Goal: Information Seeking & Learning: Learn about a topic

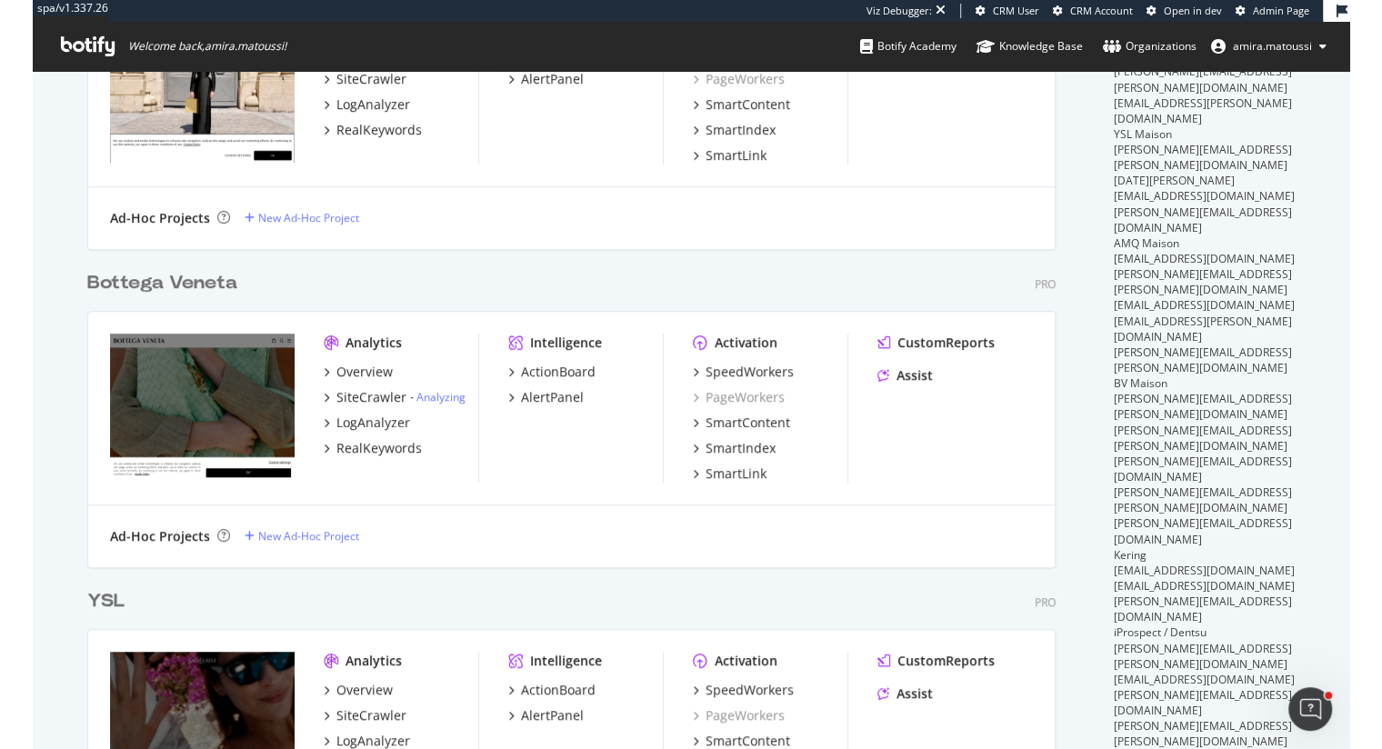
scroll to position [729, 0]
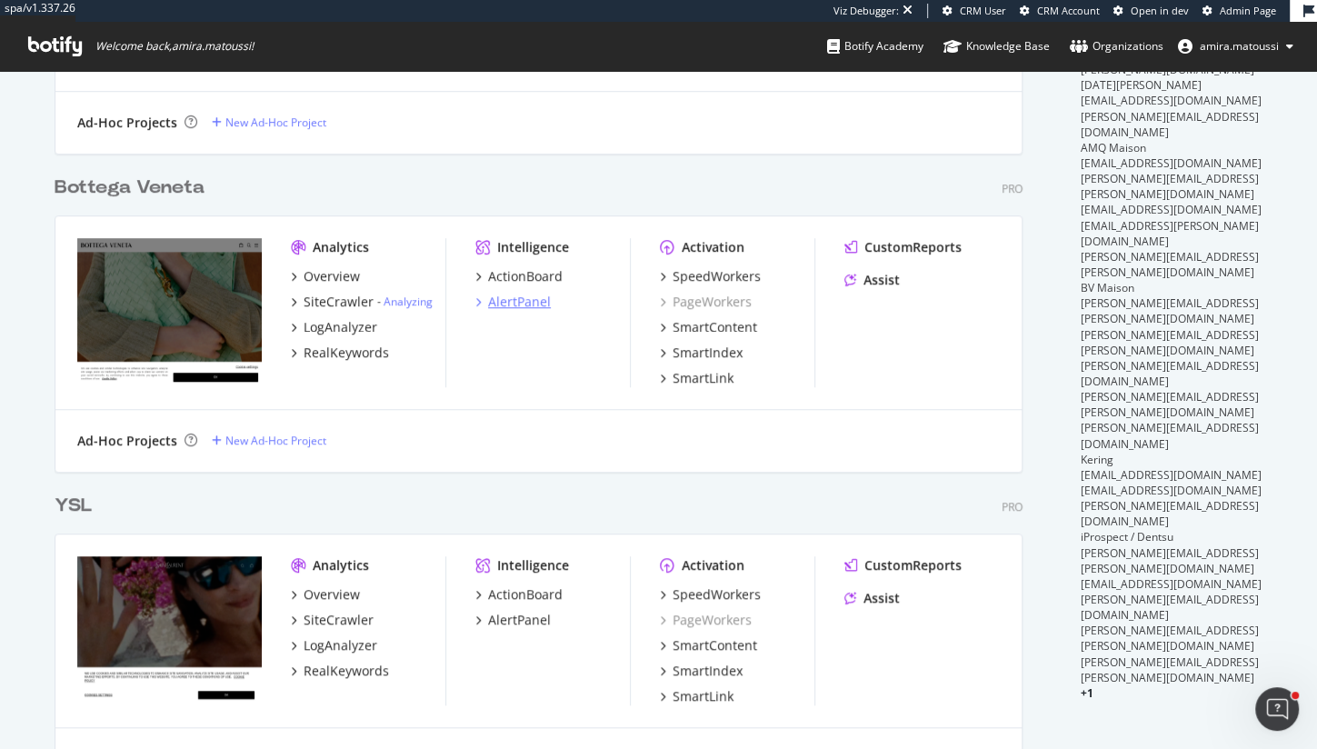
click at [497, 301] on div "AlertPanel" at bounding box center [519, 302] width 63 height 18
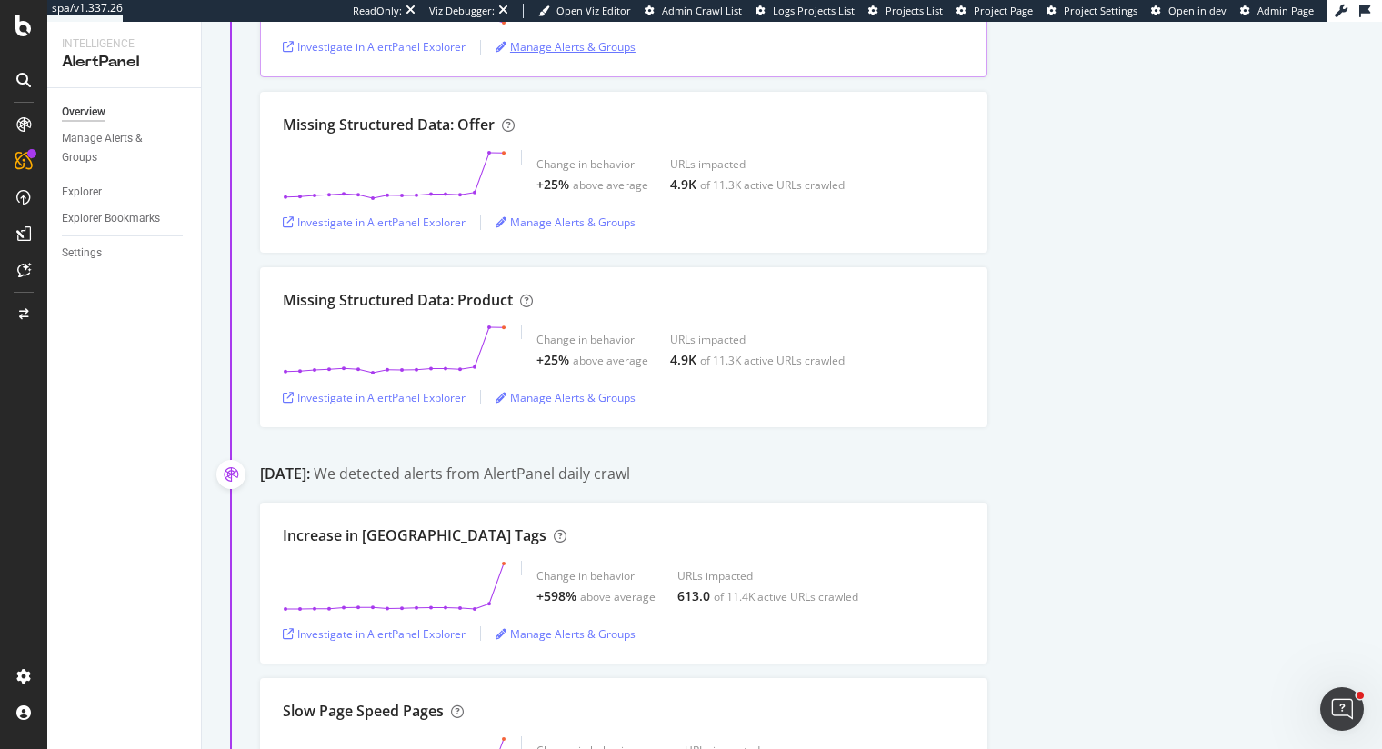
scroll to position [5487, 0]
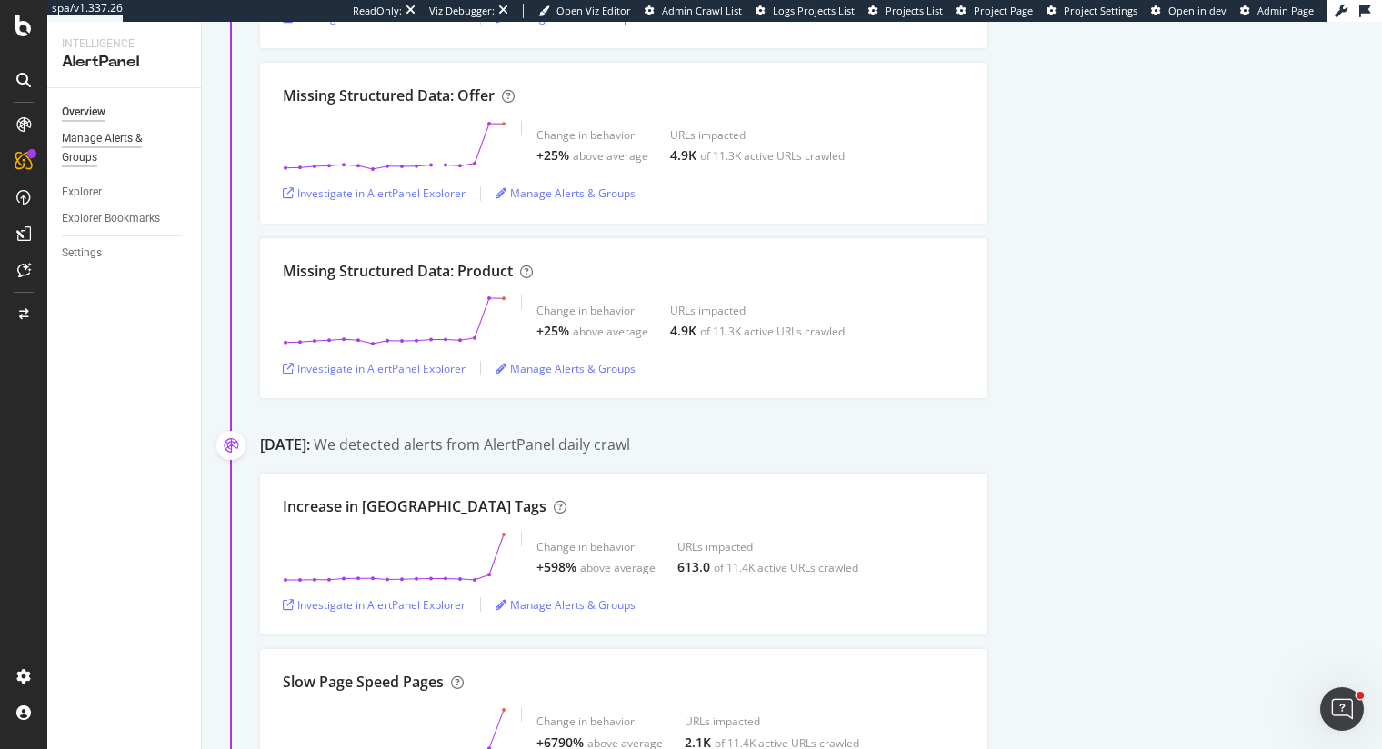
click at [97, 135] on div "Manage Alerts & Groups" at bounding box center [116, 148] width 109 height 38
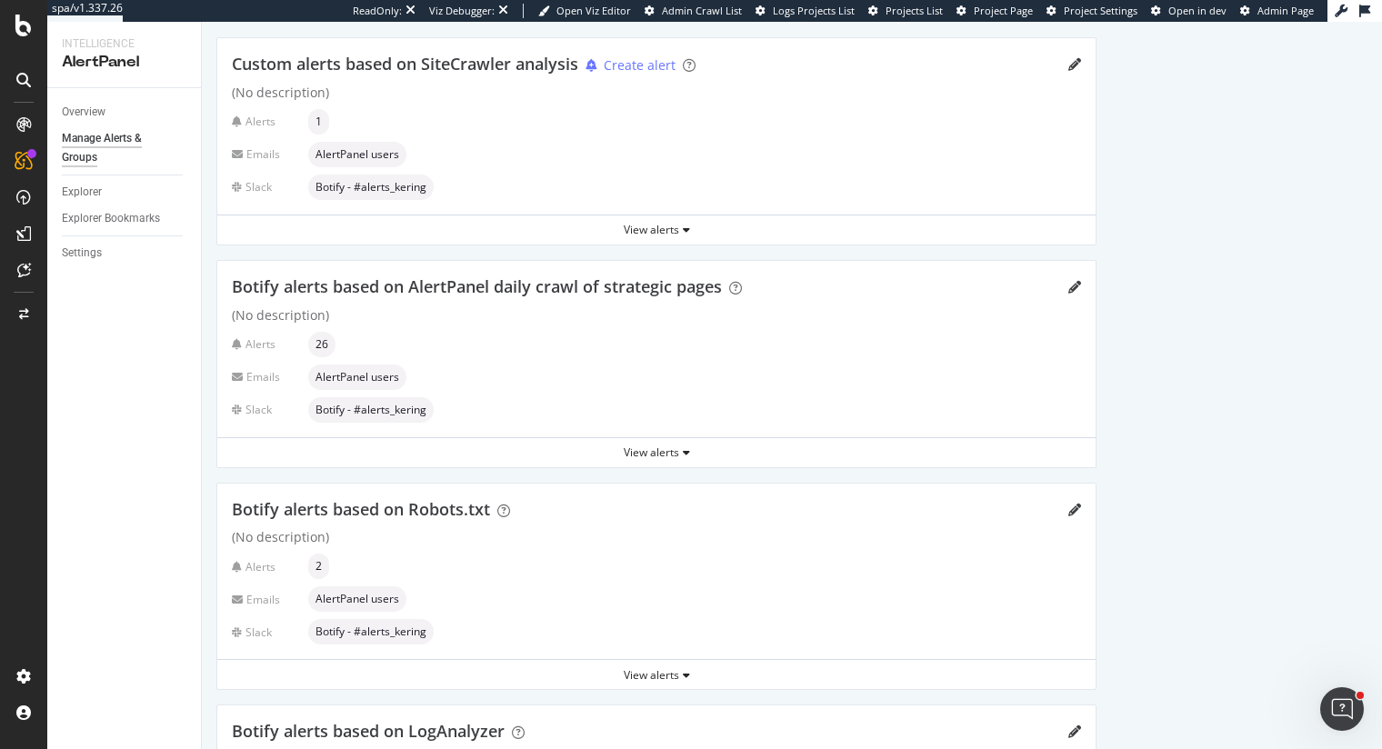
scroll to position [134, 0]
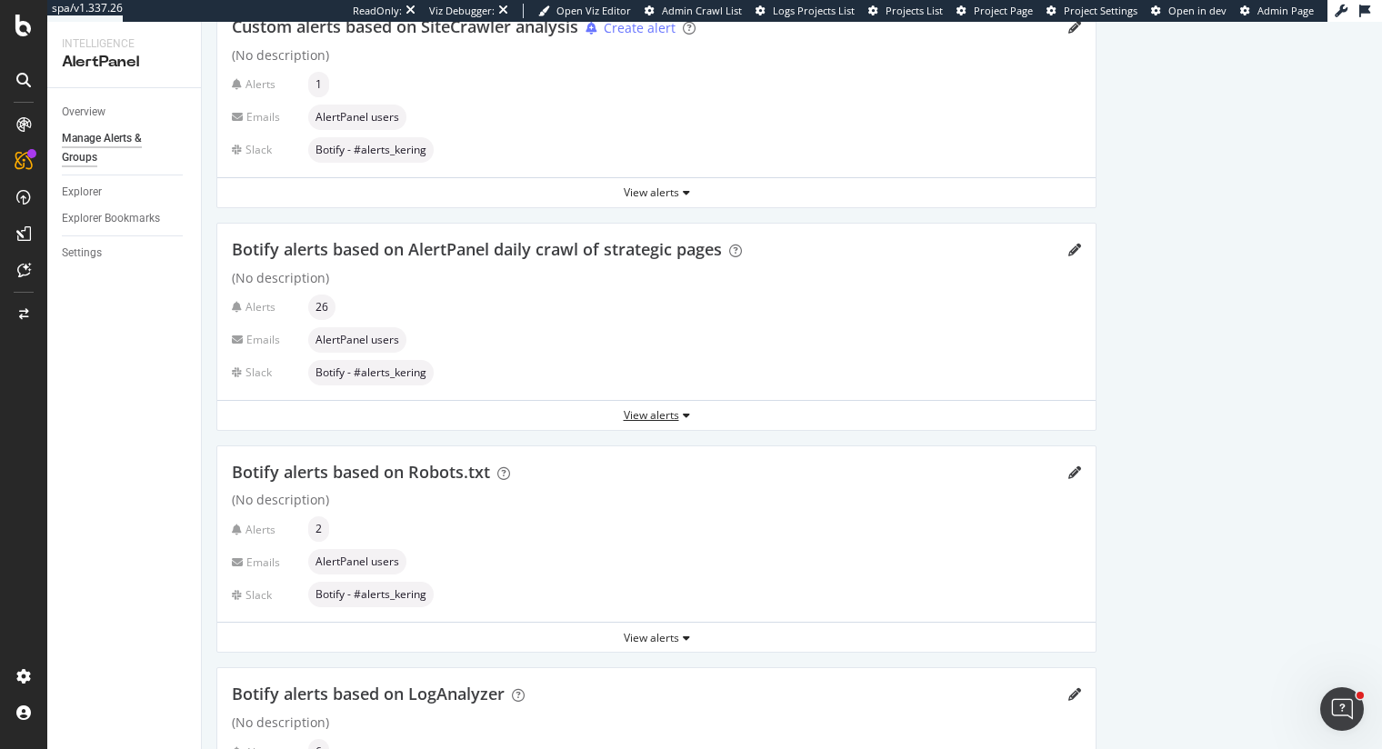
click at [668, 413] on div "View alerts" at bounding box center [656, 414] width 878 height 15
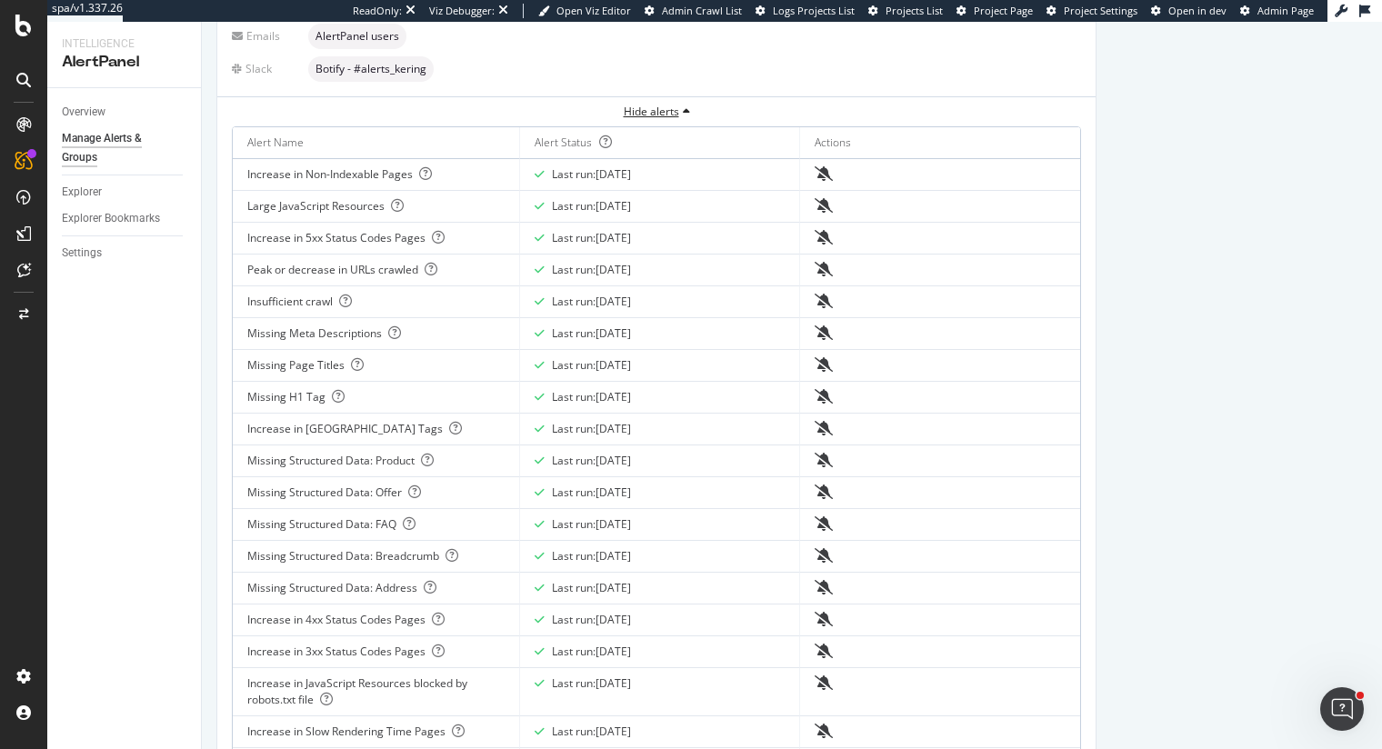
scroll to position [438, 0]
drag, startPoint x: 549, startPoint y: 425, endPoint x: 676, endPoint y: 425, distance: 127.3
click at [677, 425] on div "Last run: 2025 Sep. 15th" at bounding box center [660, 428] width 250 height 16
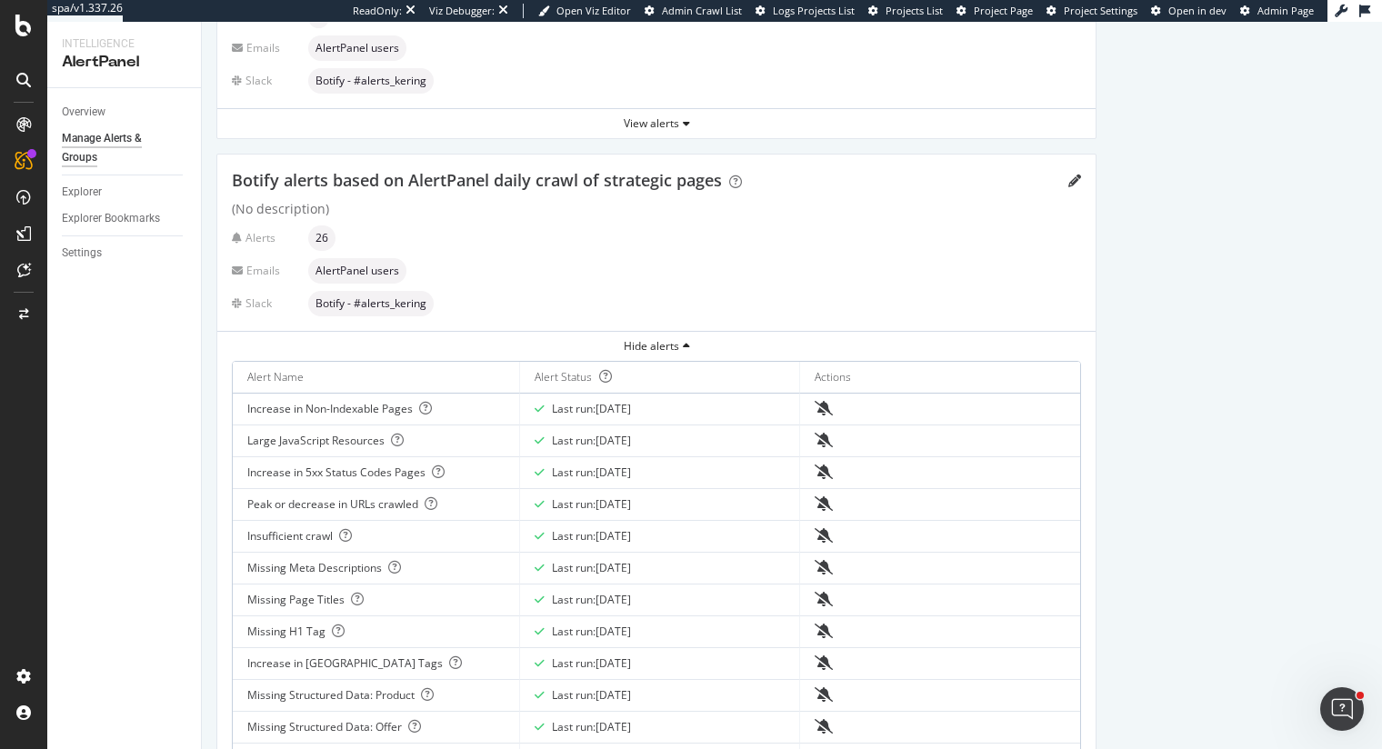
scroll to position [196, 0]
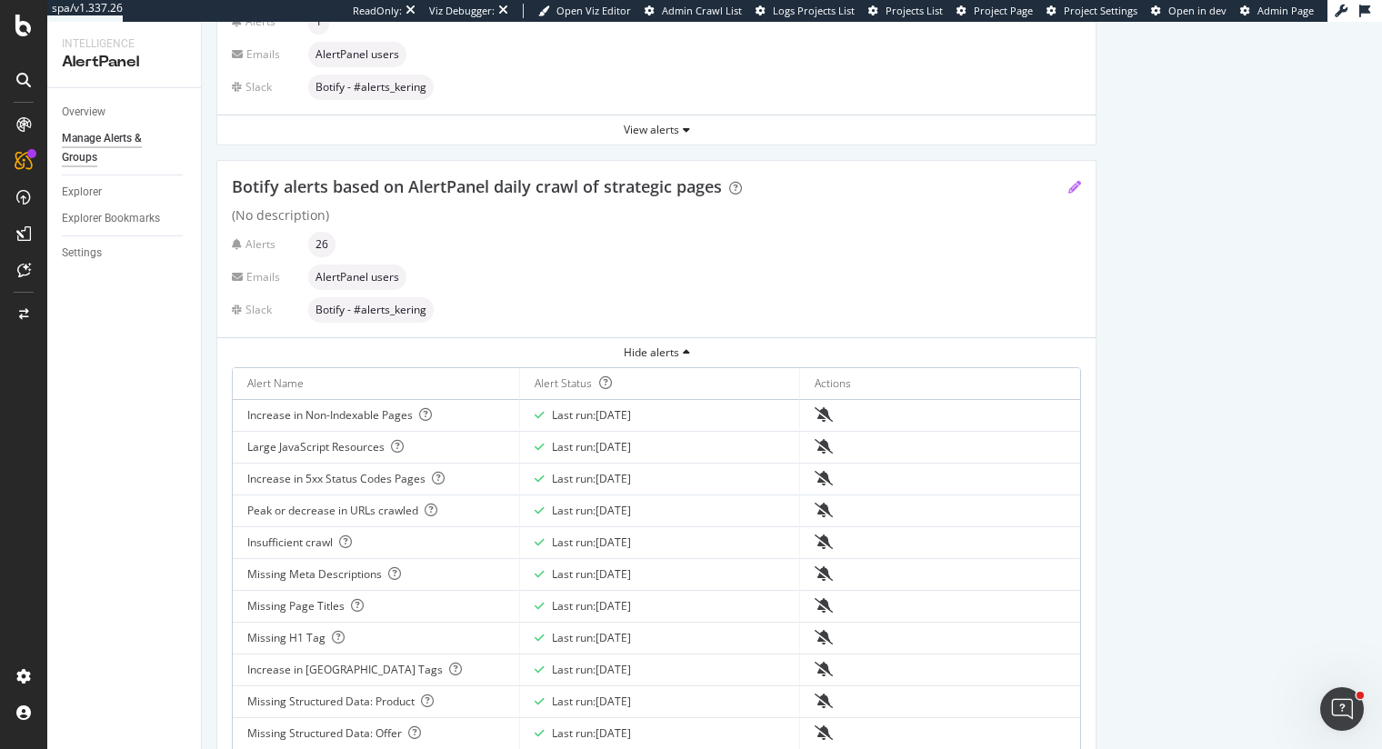
click at [1071, 185] on icon "pencil" at bounding box center [1074, 187] width 13 height 13
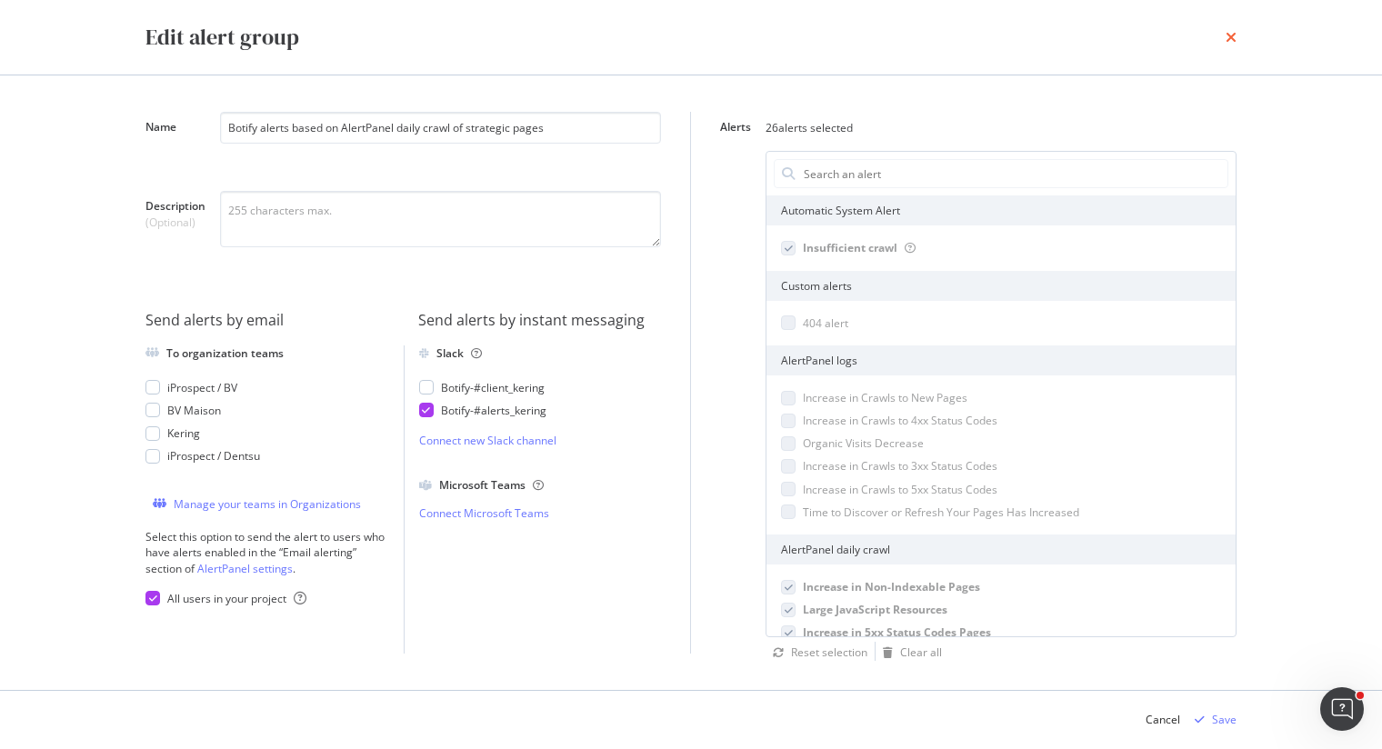
click at [1234, 34] on icon "times" at bounding box center [1231, 37] width 11 height 15
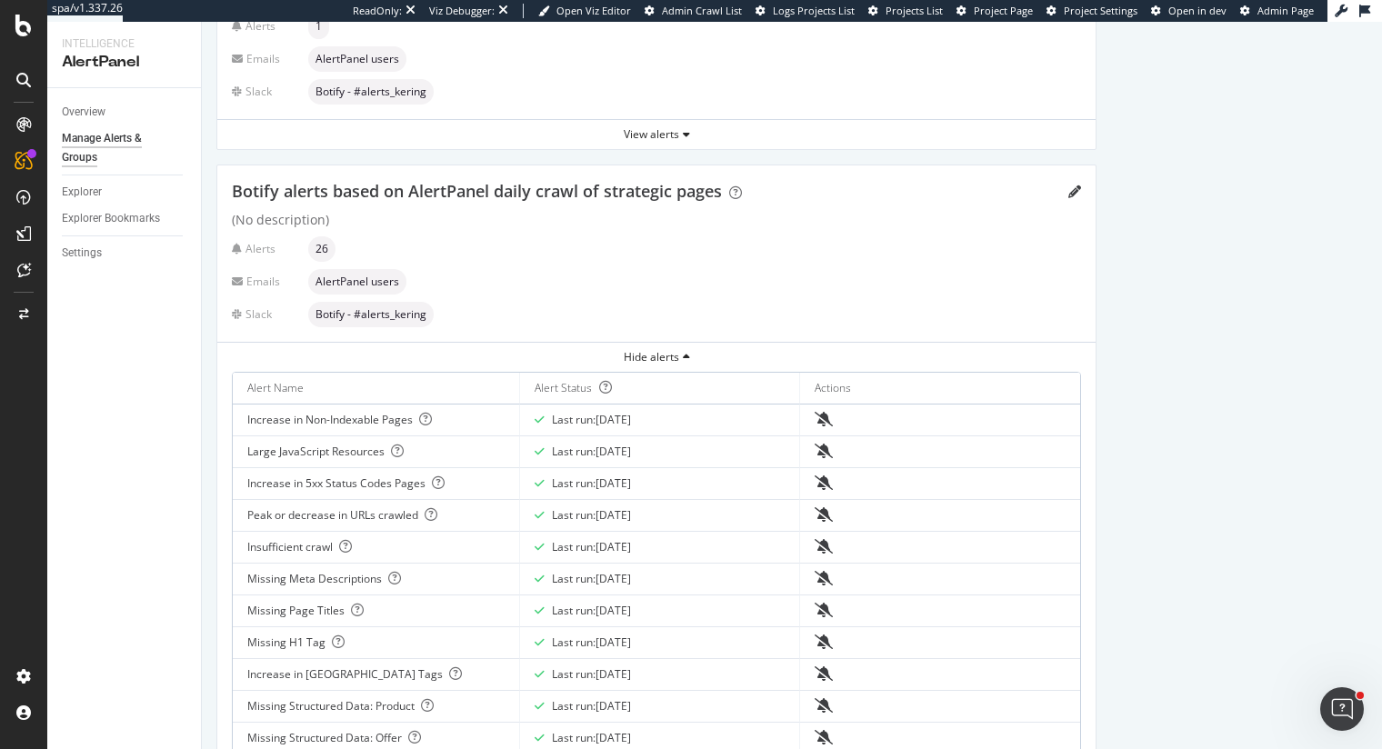
scroll to position [0, 0]
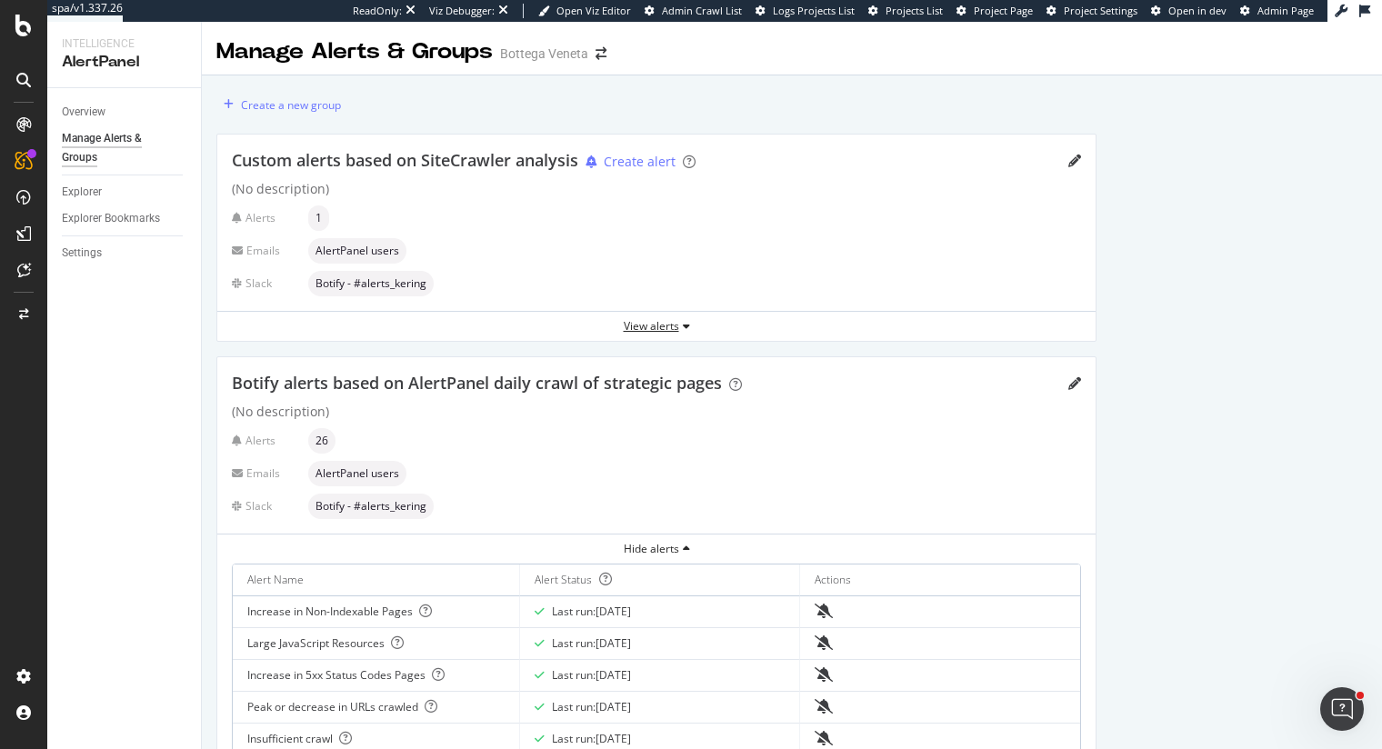
click at [662, 330] on div "View alerts" at bounding box center [656, 325] width 878 height 15
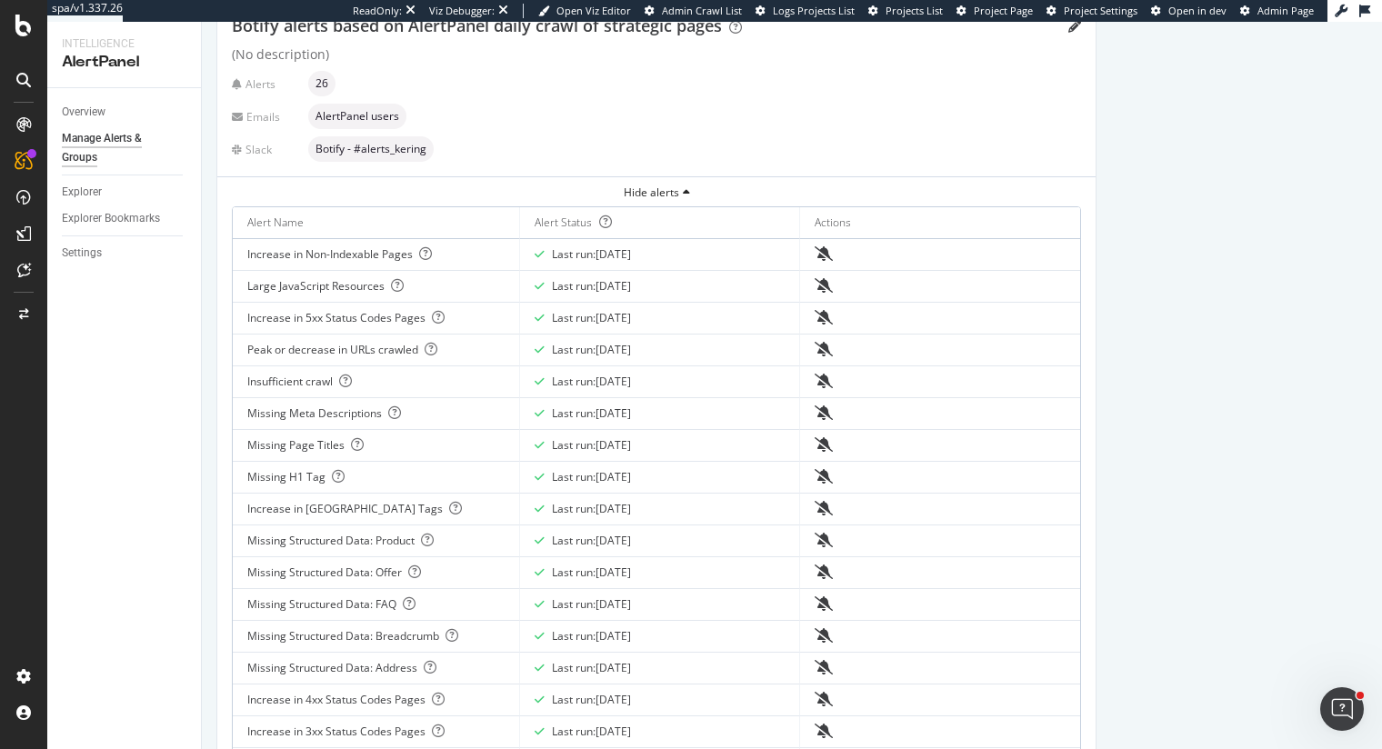
scroll to position [451, 0]
click at [568, 254] on div "Last run: 2025 Sep. 15th" at bounding box center [591, 255] width 79 height 16
click at [327, 511] on div "Increase in Noindex Tags" at bounding box center [375, 510] width 257 height 16
click at [295, 509] on div "Increase in Noindex Tags" at bounding box center [375, 510] width 257 height 16
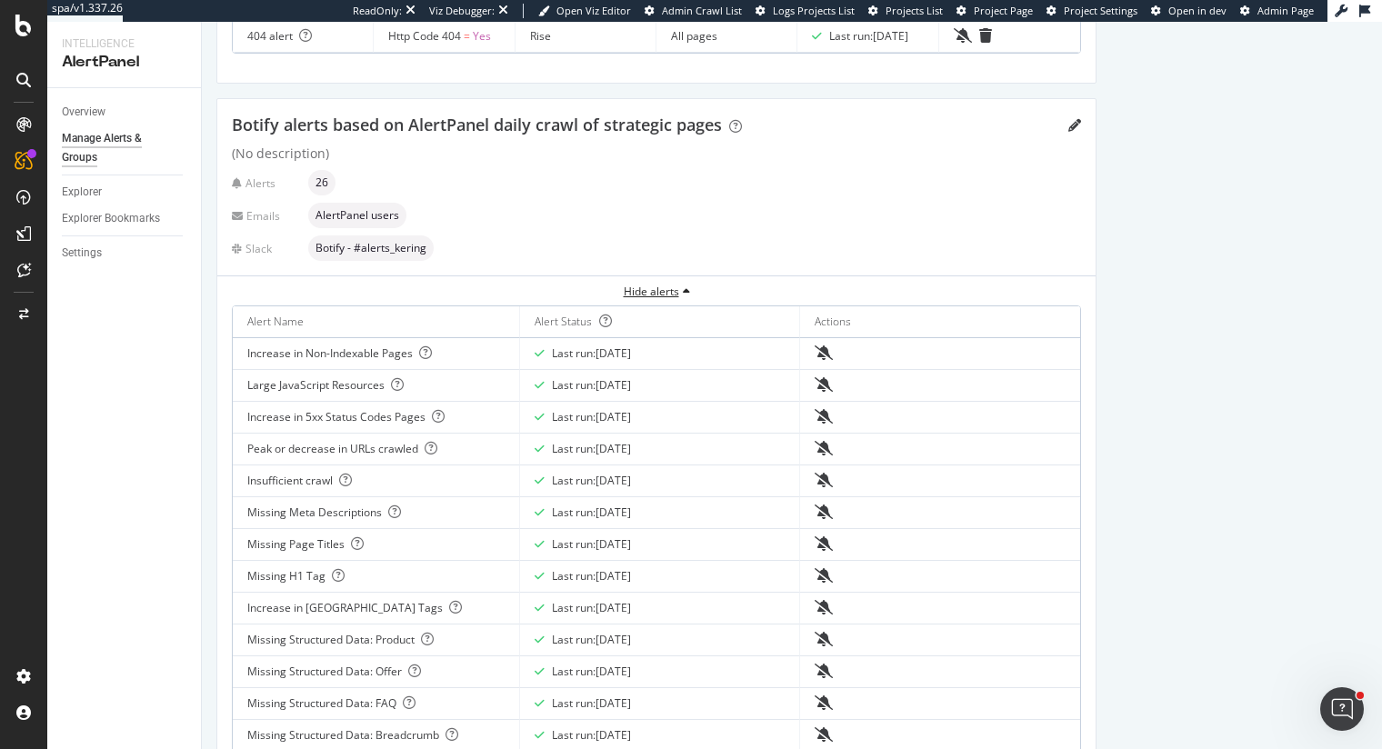
scroll to position [257, 0]
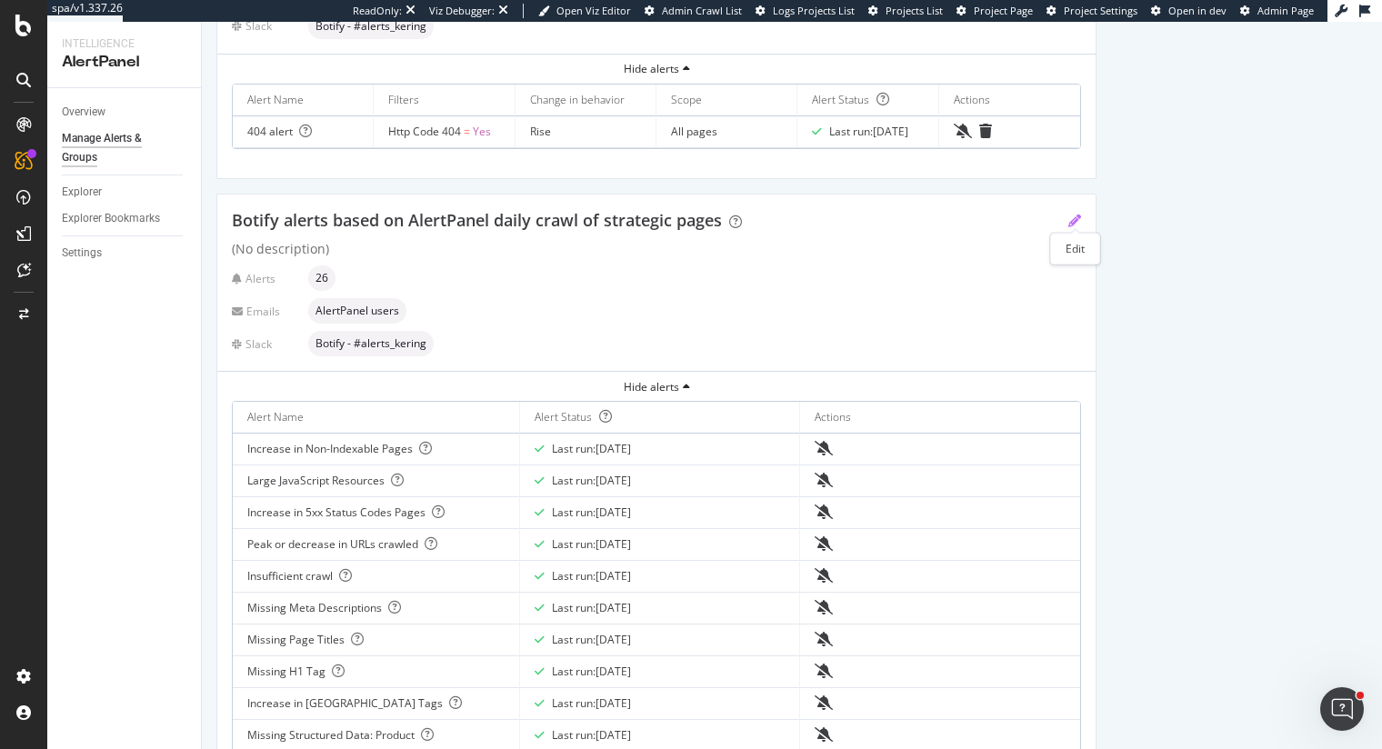
click at [1072, 223] on icon "pencil" at bounding box center [1074, 221] width 13 height 13
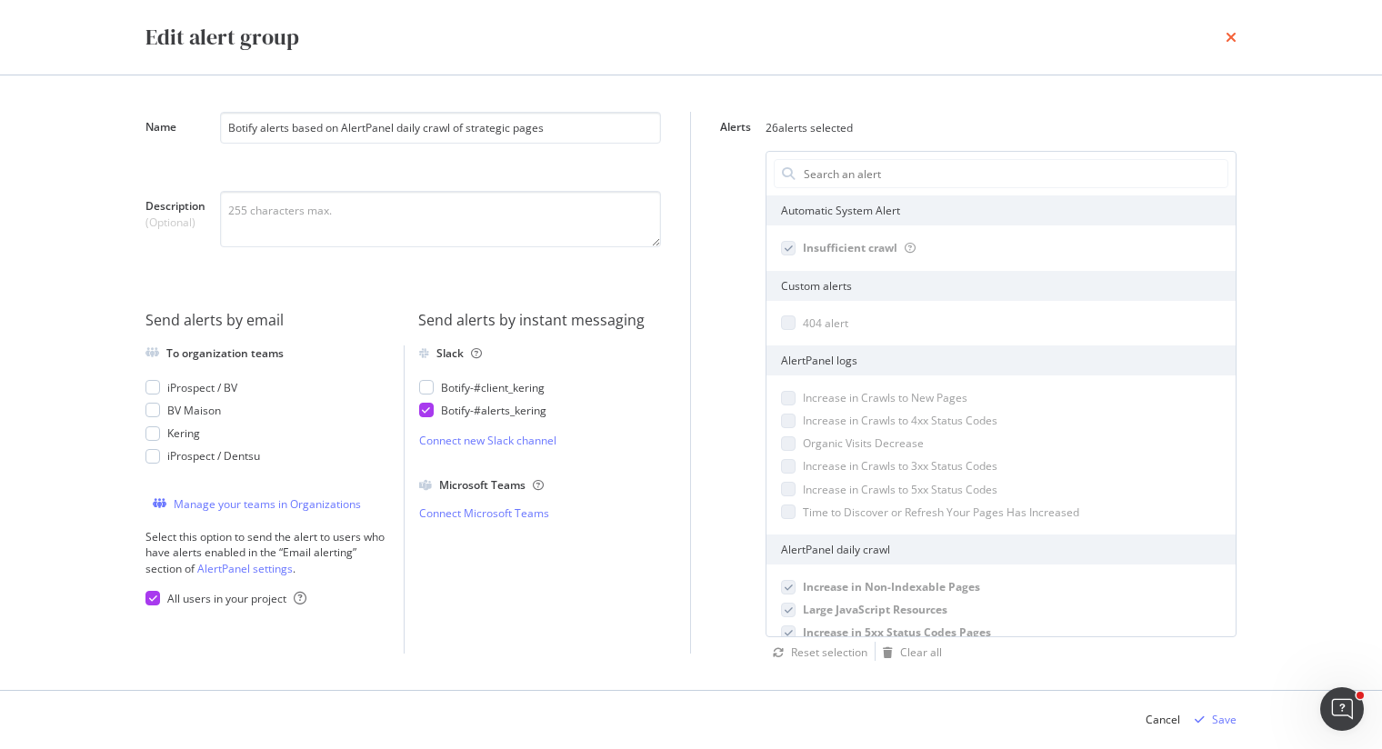
click at [1236, 33] on icon "times" at bounding box center [1231, 37] width 11 height 15
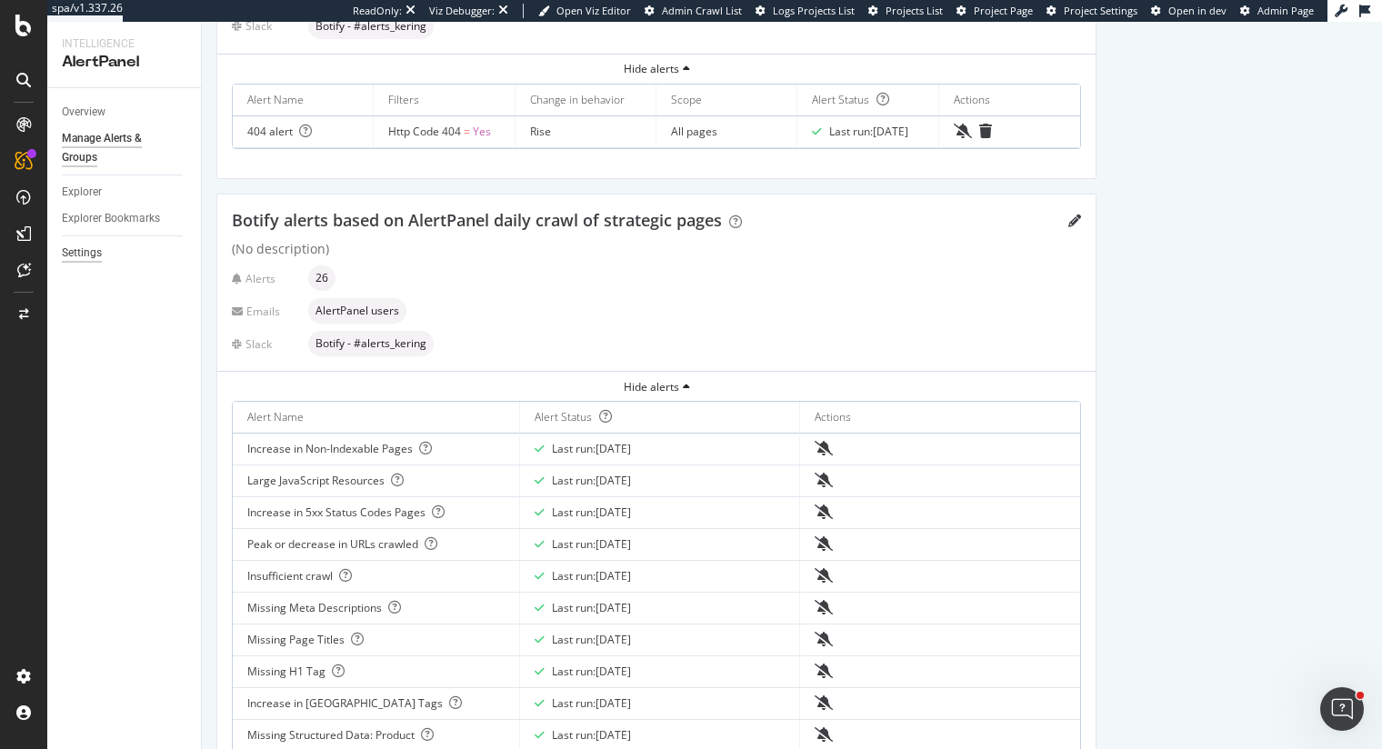
click at [84, 261] on div "Settings" at bounding box center [82, 253] width 40 height 19
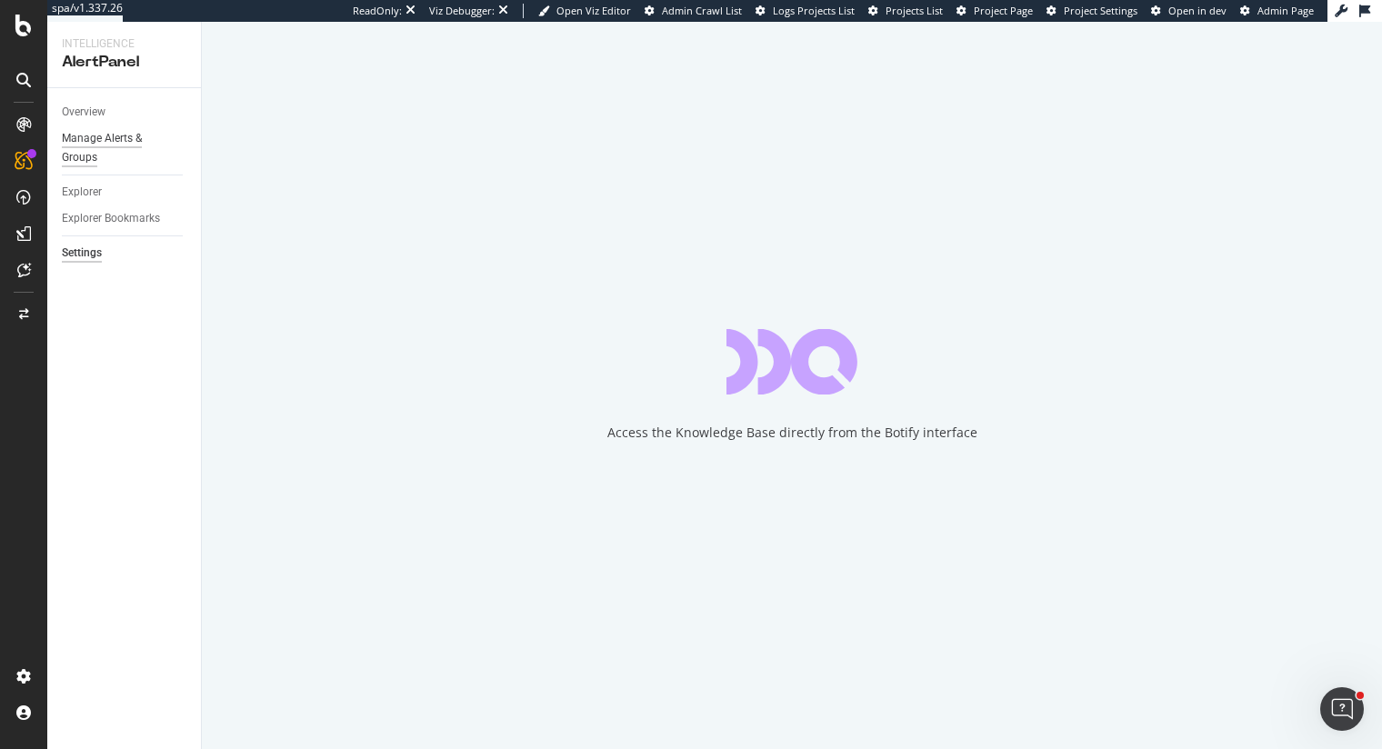
select select "01"
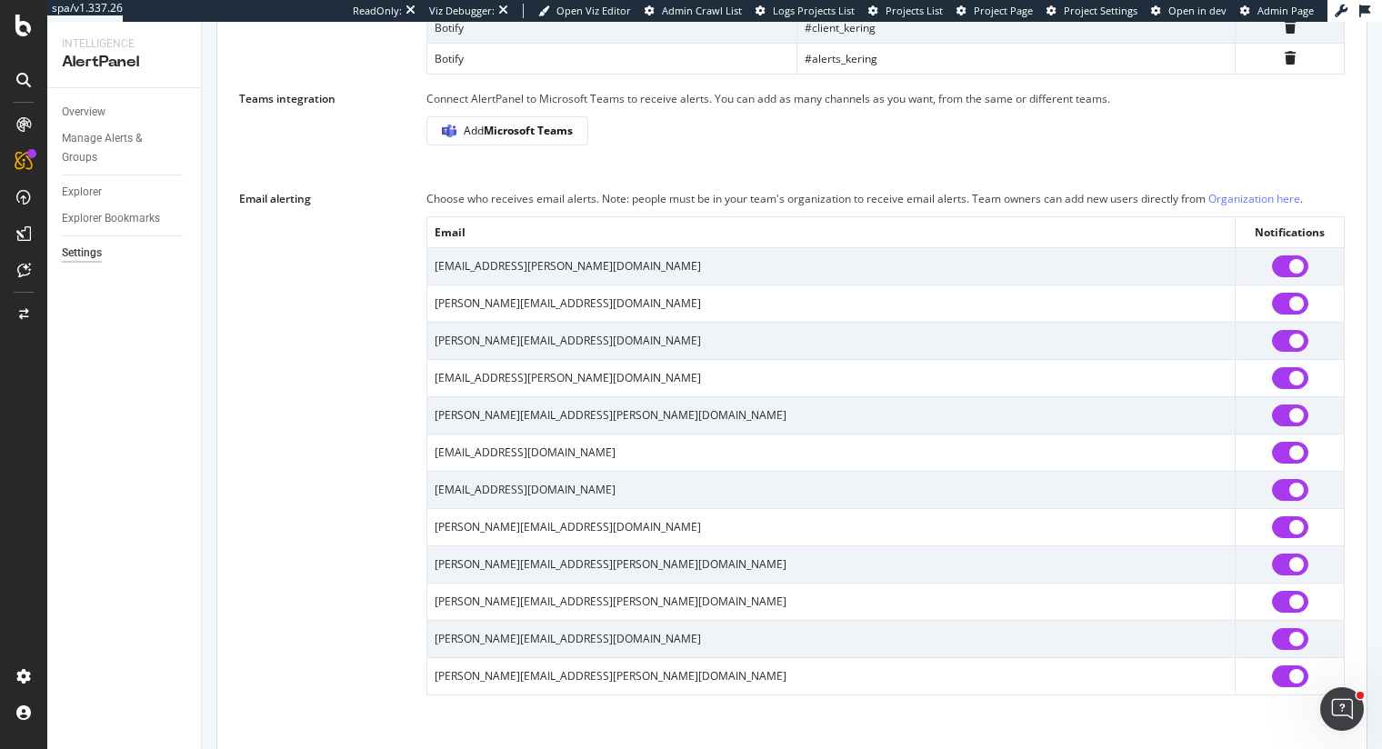
scroll to position [1483, 0]
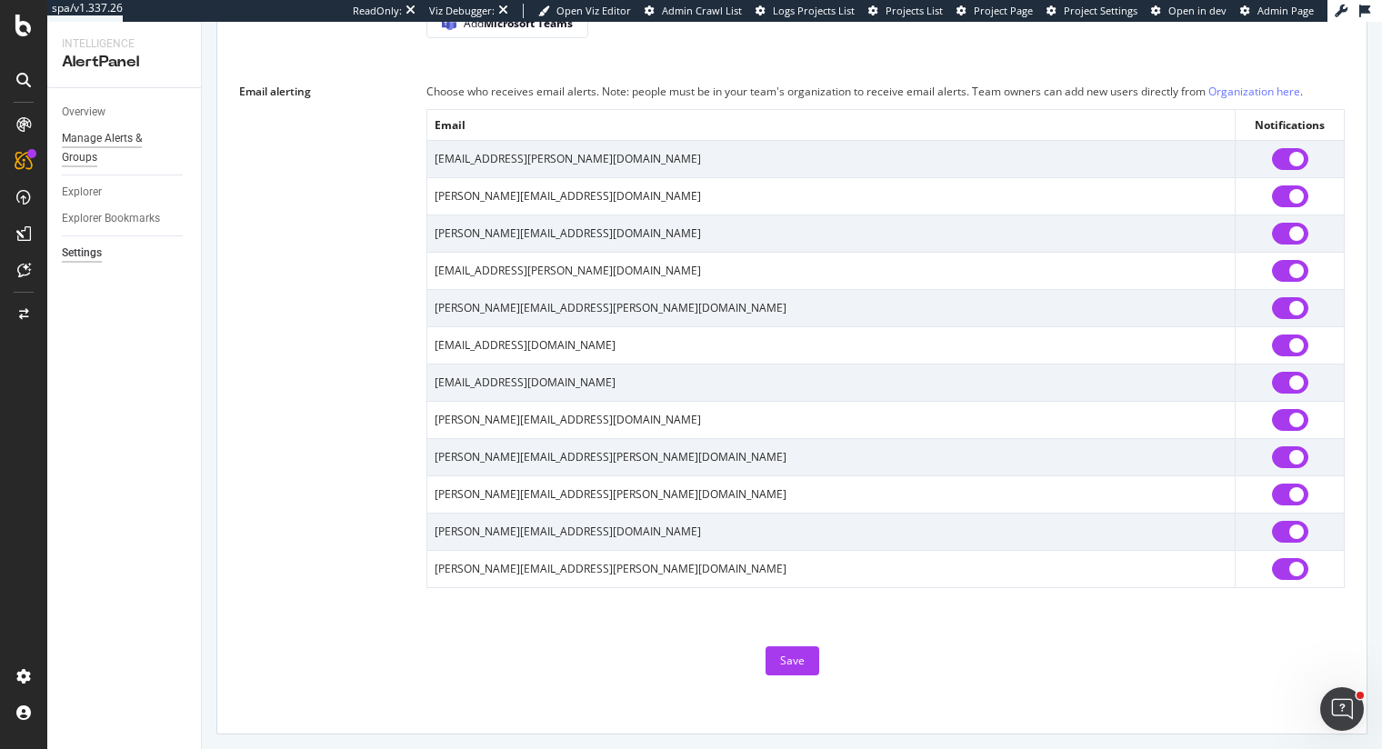
click at [85, 135] on div "Manage Alerts & Groups" at bounding box center [116, 148] width 109 height 38
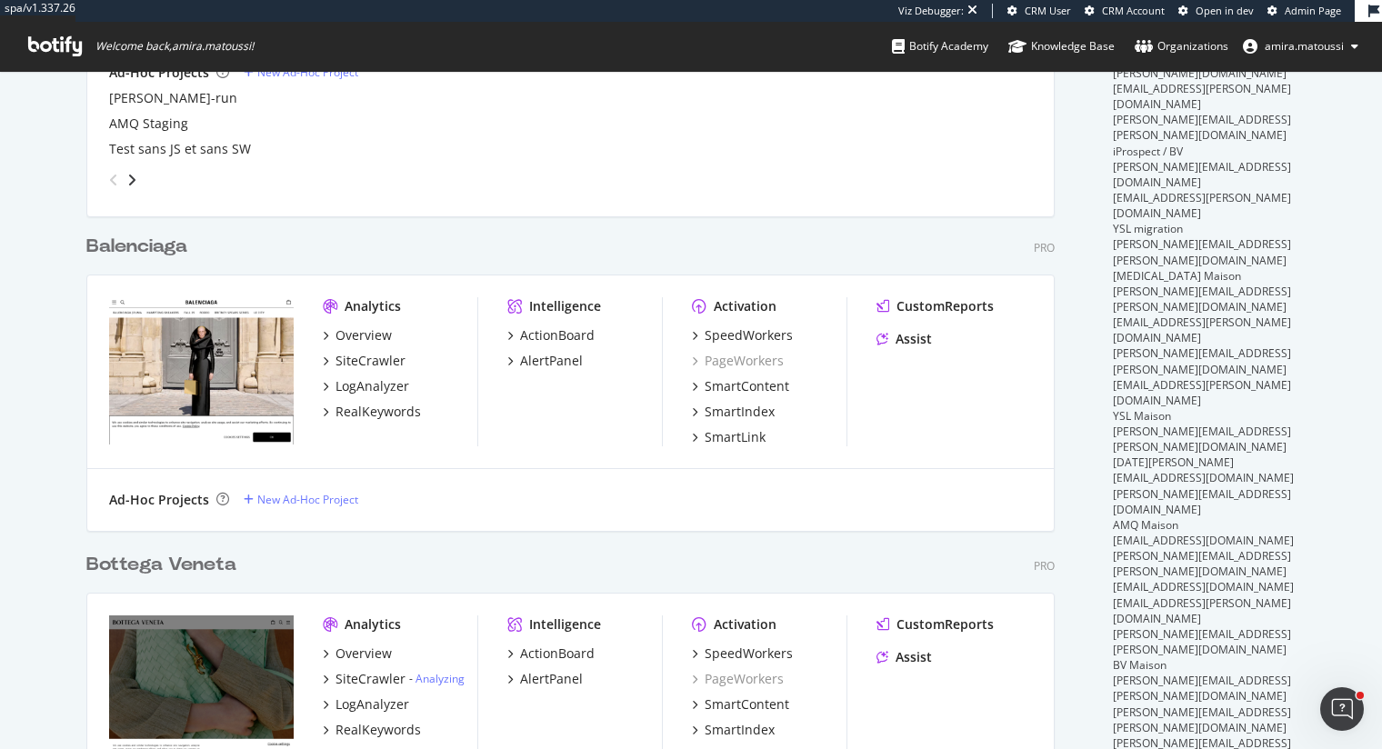
scroll to position [384, 0]
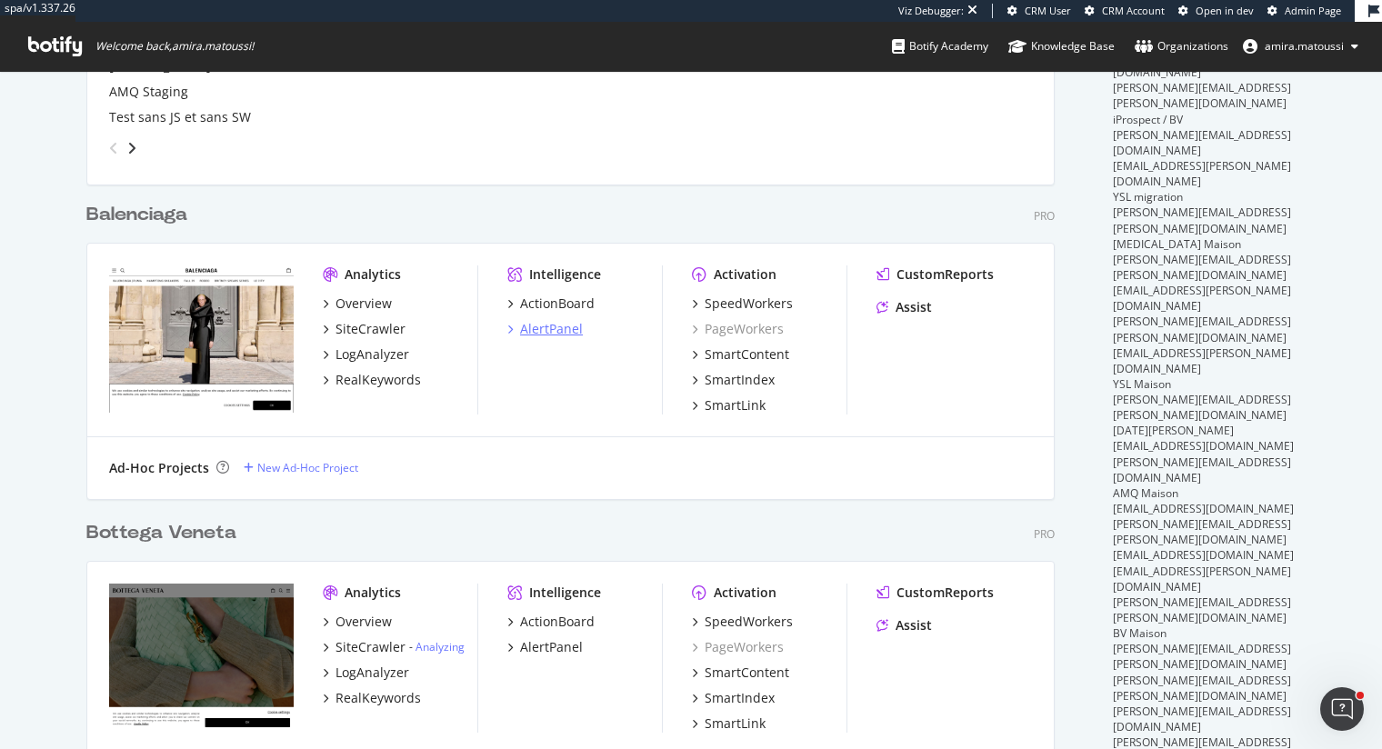
click at [531, 332] on div "AlertPanel" at bounding box center [551, 329] width 63 height 18
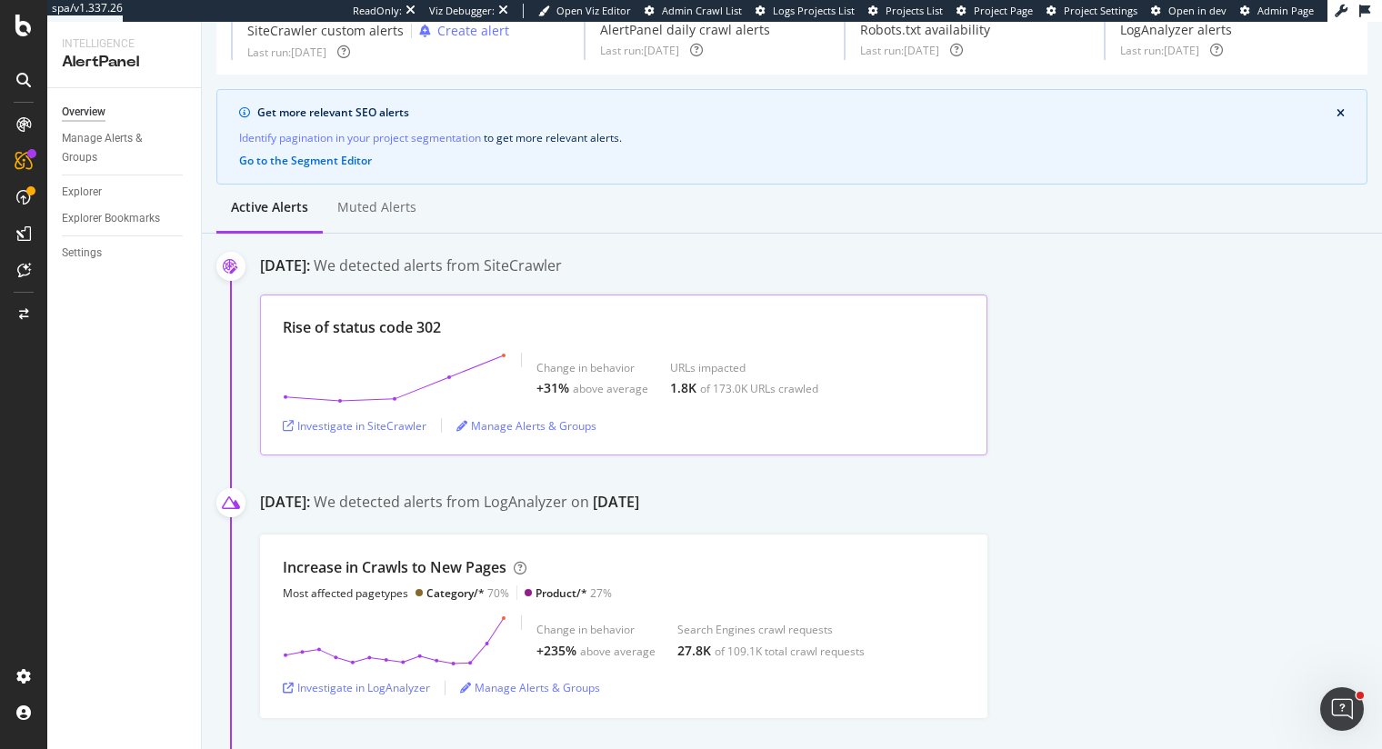
scroll to position [2587, 0]
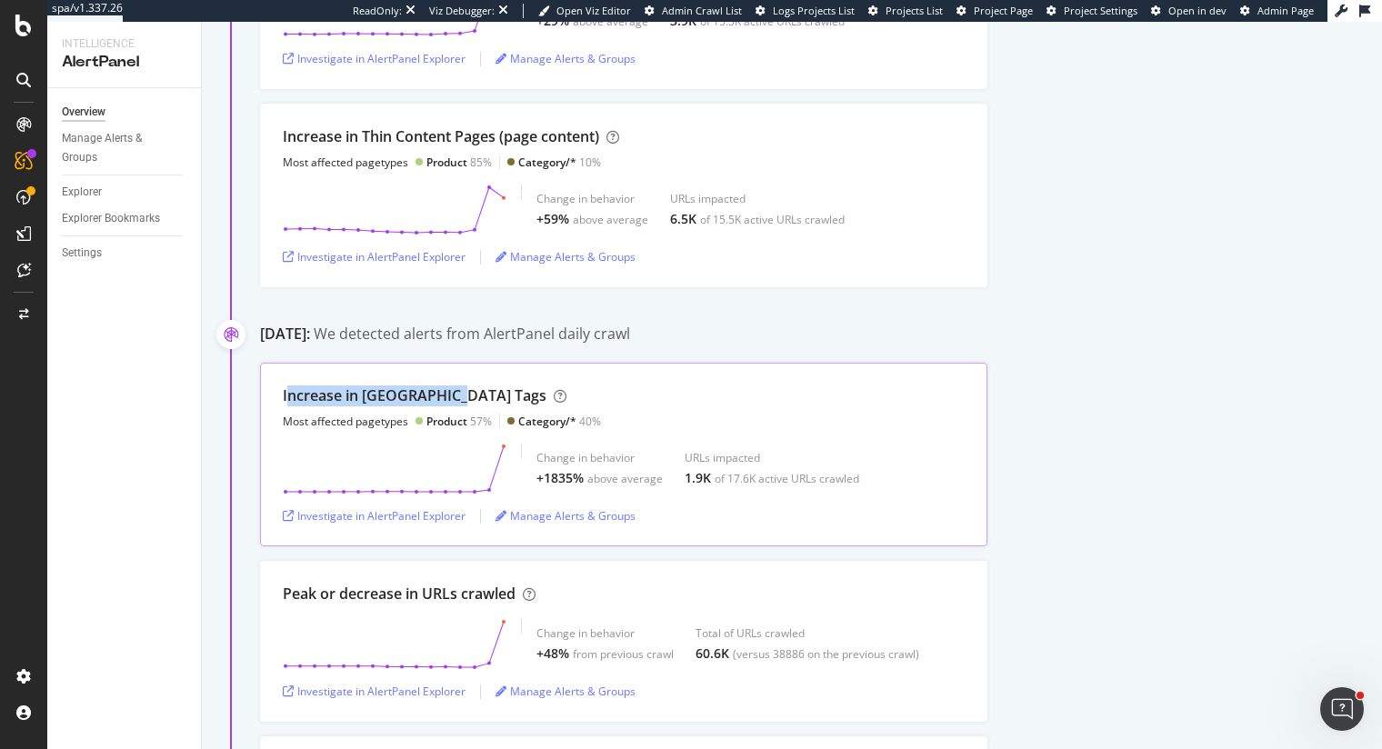
drag, startPoint x: 458, startPoint y: 388, endPoint x: 286, endPoint y: 385, distance: 171.9
click at [286, 385] on div "Increase in Noindex Tags Most affected pagetypes Product 57% Category/* 40%" at bounding box center [442, 407] width 318 height 44
drag, startPoint x: 325, startPoint y: 320, endPoint x: 395, endPoint y: 319, distance: 70.0
click at [310, 324] on div "September 5th 2025:" at bounding box center [285, 334] width 50 height 21
click at [1117, 363] on div "Increase in Noindex Tags Most affected pagetypes Product 57% Category/* 40% Cha…" at bounding box center [821, 455] width 1122 height 184
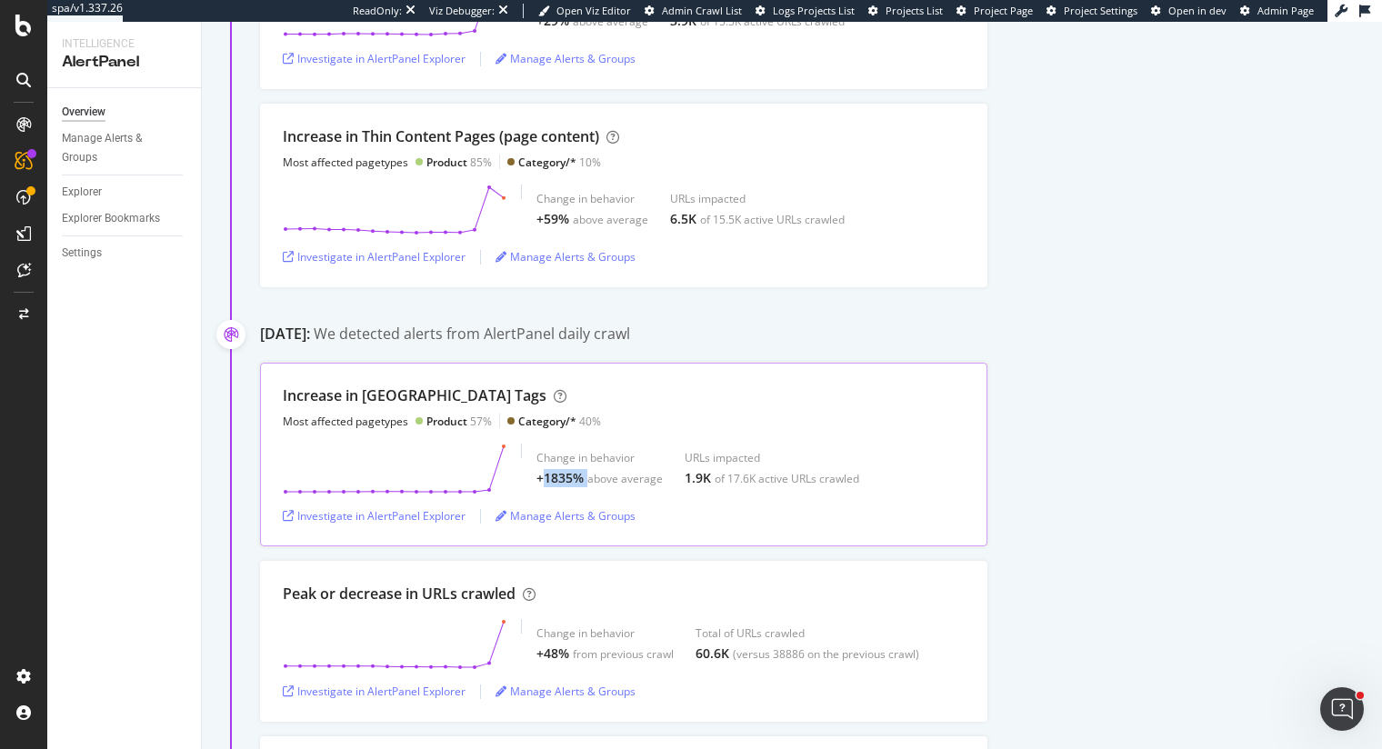
drag, startPoint x: 540, startPoint y: 470, endPoint x: 585, endPoint y: 470, distance: 44.5
click at [585, 470] on div "+1835% above average" at bounding box center [599, 478] width 126 height 18
click at [1002, 328] on div "September 5th 2025: We detected alerts from AlertPanel daily crawl" at bounding box center [821, 336] width 1122 height 25
drag, startPoint x: 686, startPoint y: 467, endPoint x: 708, endPoint y: 467, distance: 21.8
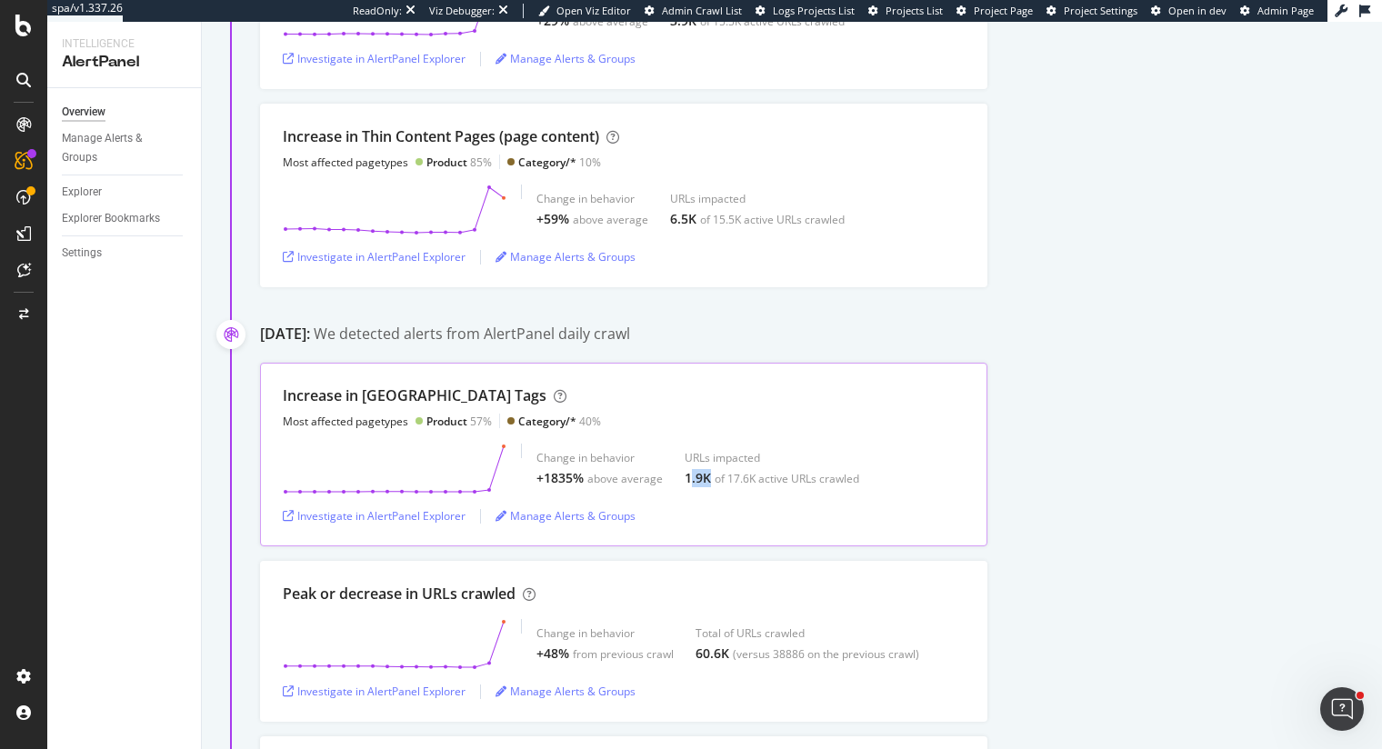
click at [708, 469] on div "1.9K of 17.6K active URLs crawled" at bounding box center [772, 478] width 175 height 18
drag, startPoint x: 426, startPoint y: 410, endPoint x: 477, endPoint y: 410, distance: 50.9
click at [477, 414] on div "Product 57%" at bounding box center [458, 421] width 65 height 15
drag, startPoint x: 518, startPoint y: 410, endPoint x: 583, endPoint y: 410, distance: 64.6
click at [583, 414] on div "Category/* 40%" at bounding box center [559, 421] width 83 height 15
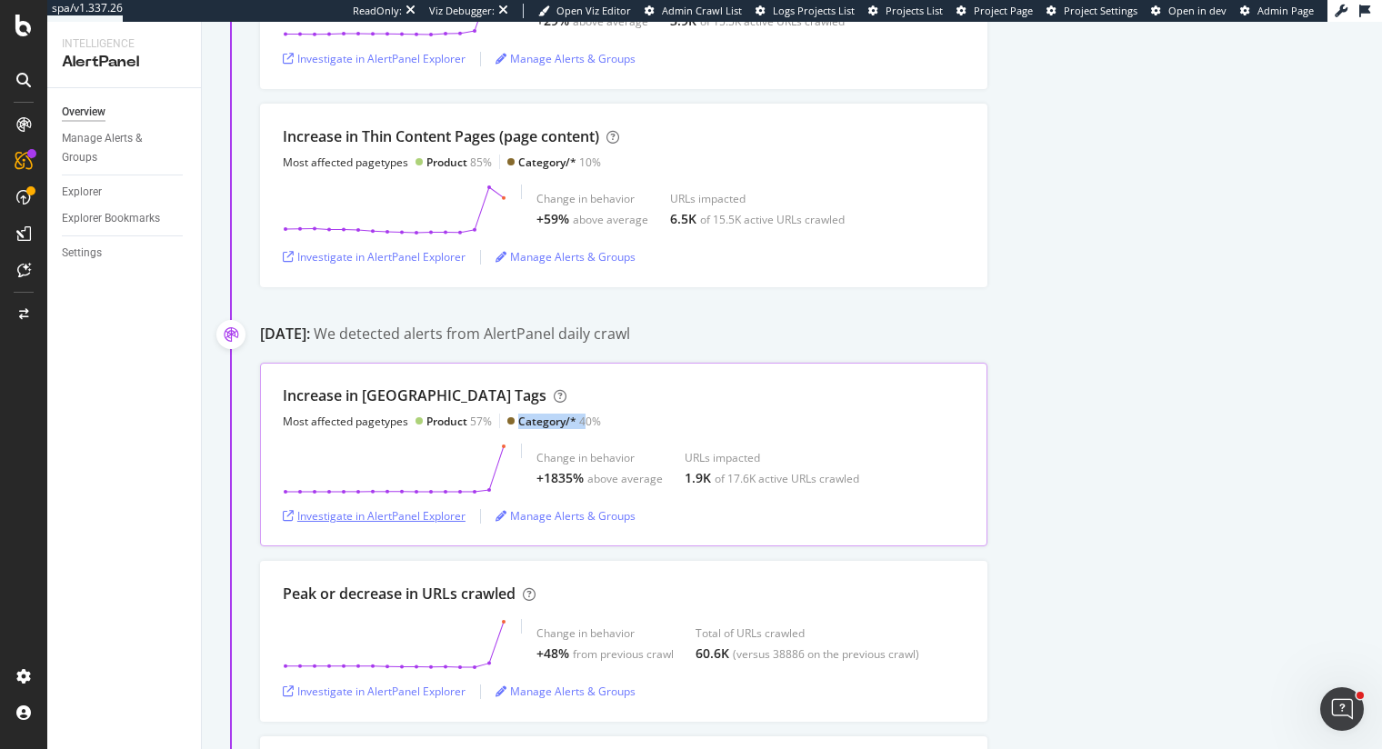
click at [405, 509] on div "Investigate in AlertPanel Explorer" at bounding box center [374, 515] width 183 height 15
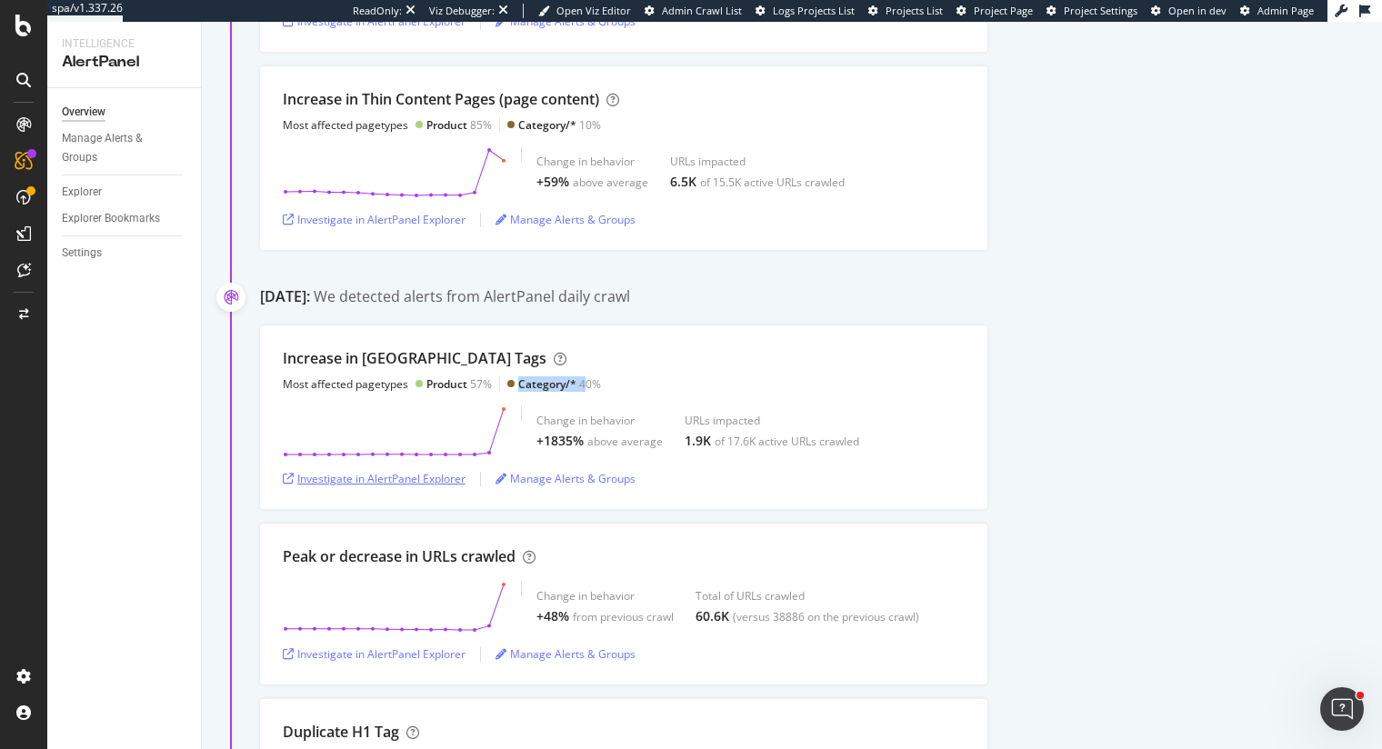
scroll to position [2621, 0]
drag, startPoint x: 545, startPoint y: 433, endPoint x: 583, endPoint y: 433, distance: 37.3
click at [583, 435] on div "+1835% above average" at bounding box center [599, 444] width 126 height 18
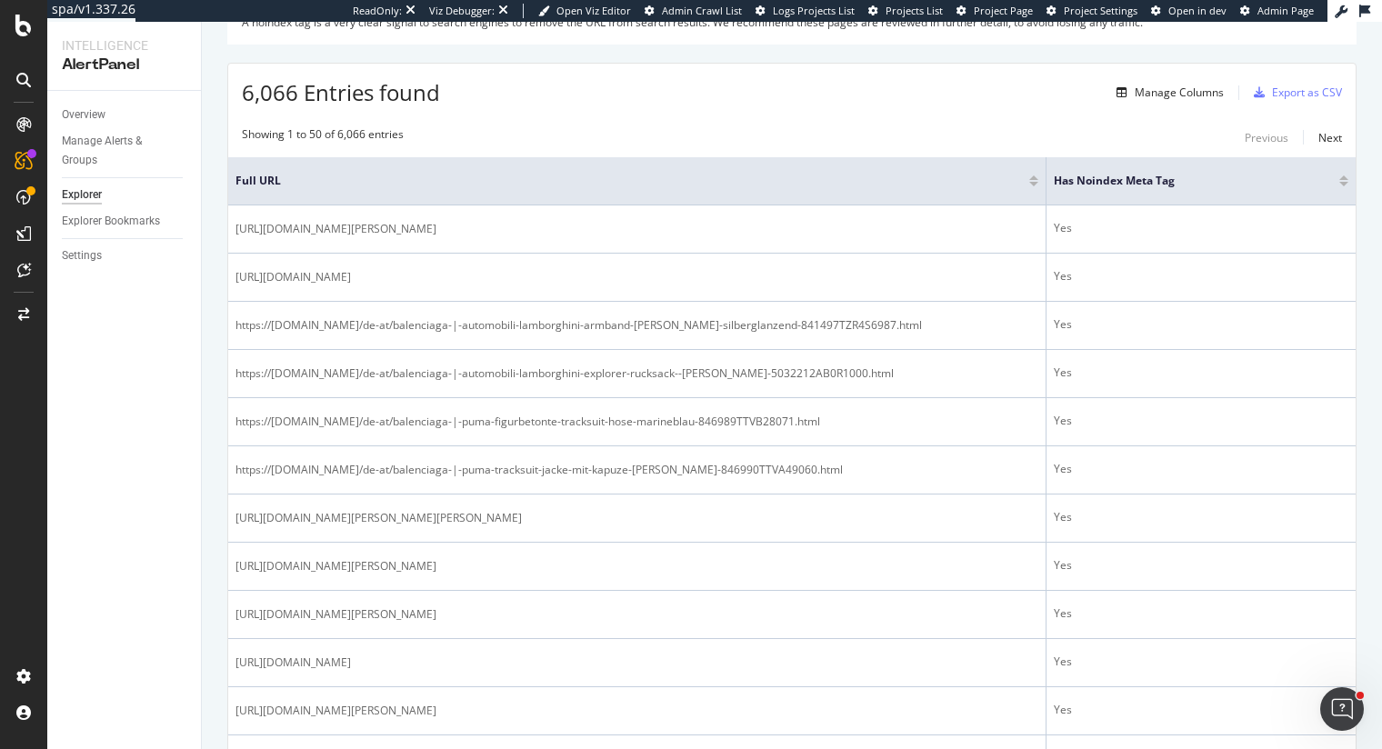
scroll to position [290, 0]
click at [1328, 137] on div "Next" at bounding box center [1330, 137] width 24 height 15
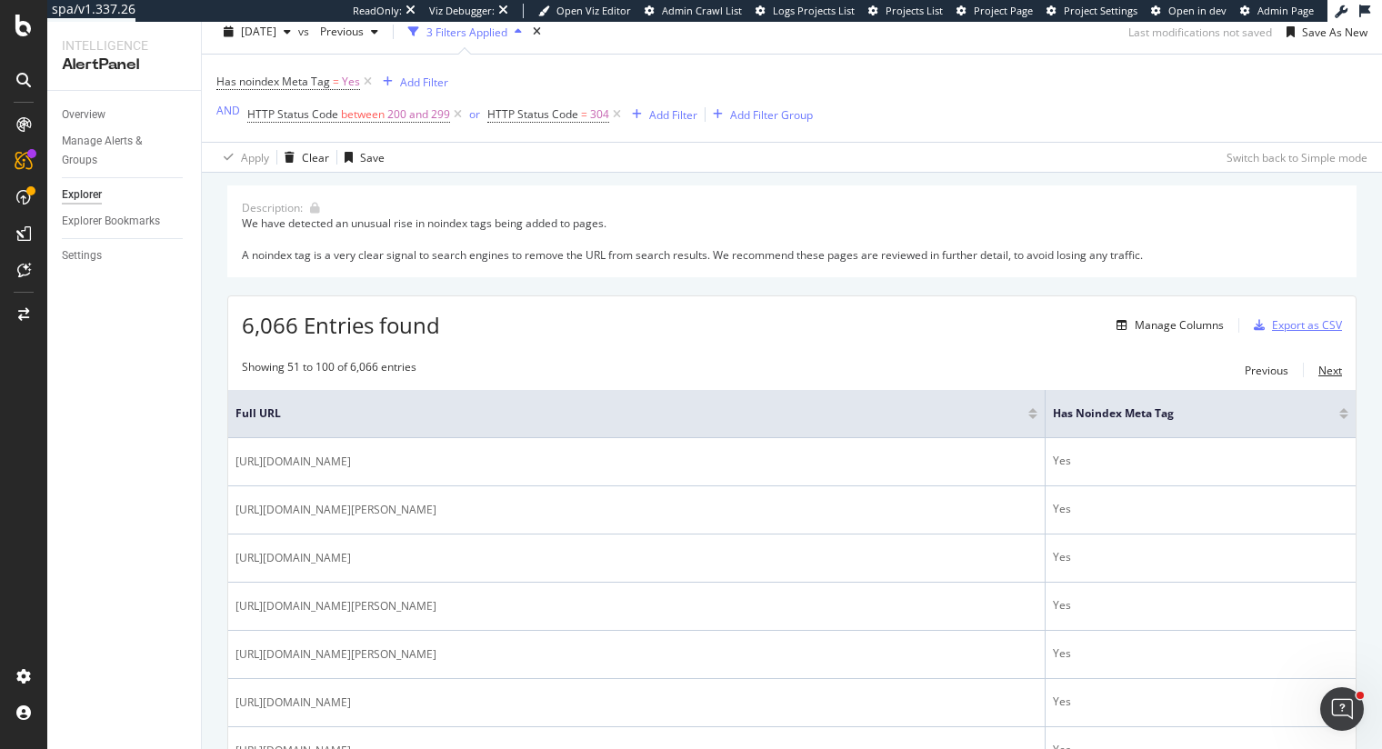
scroll to position [141, 0]
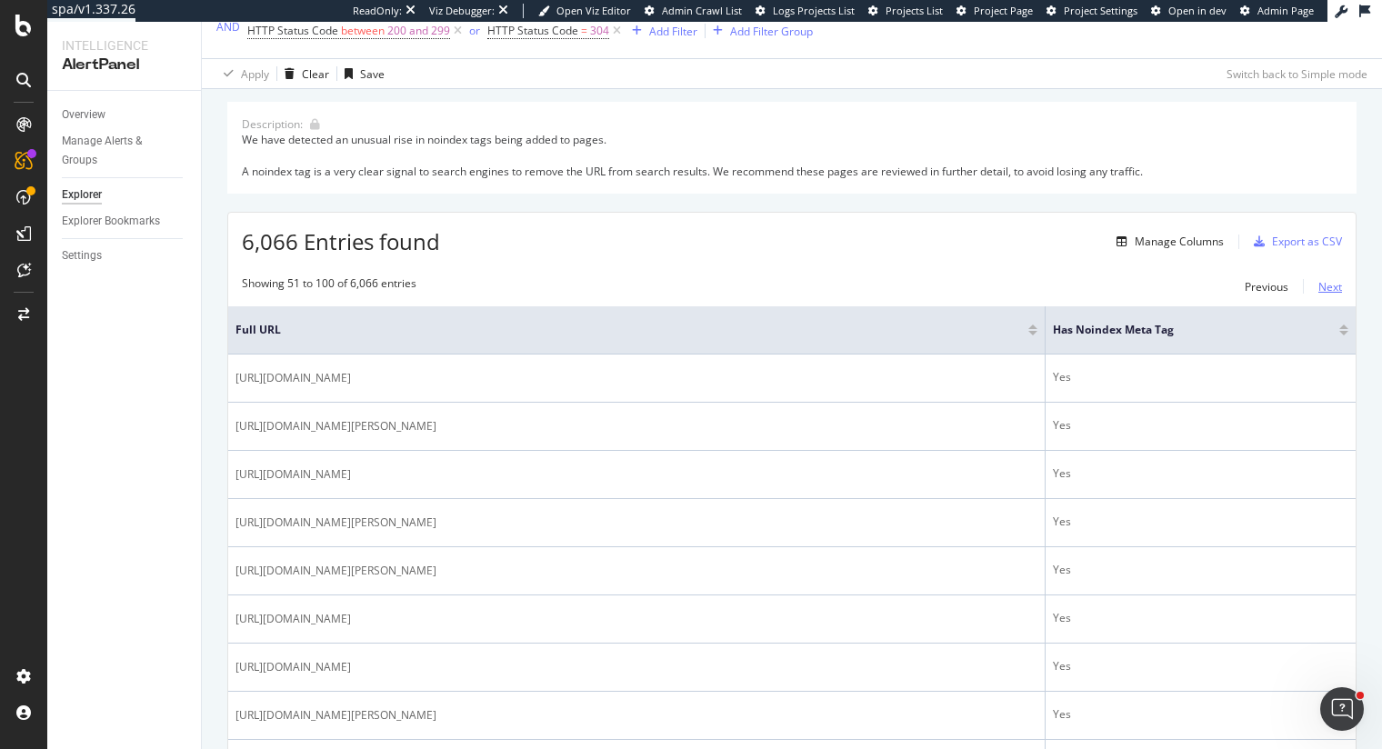
click at [1324, 285] on div "Next" at bounding box center [1330, 286] width 24 height 15
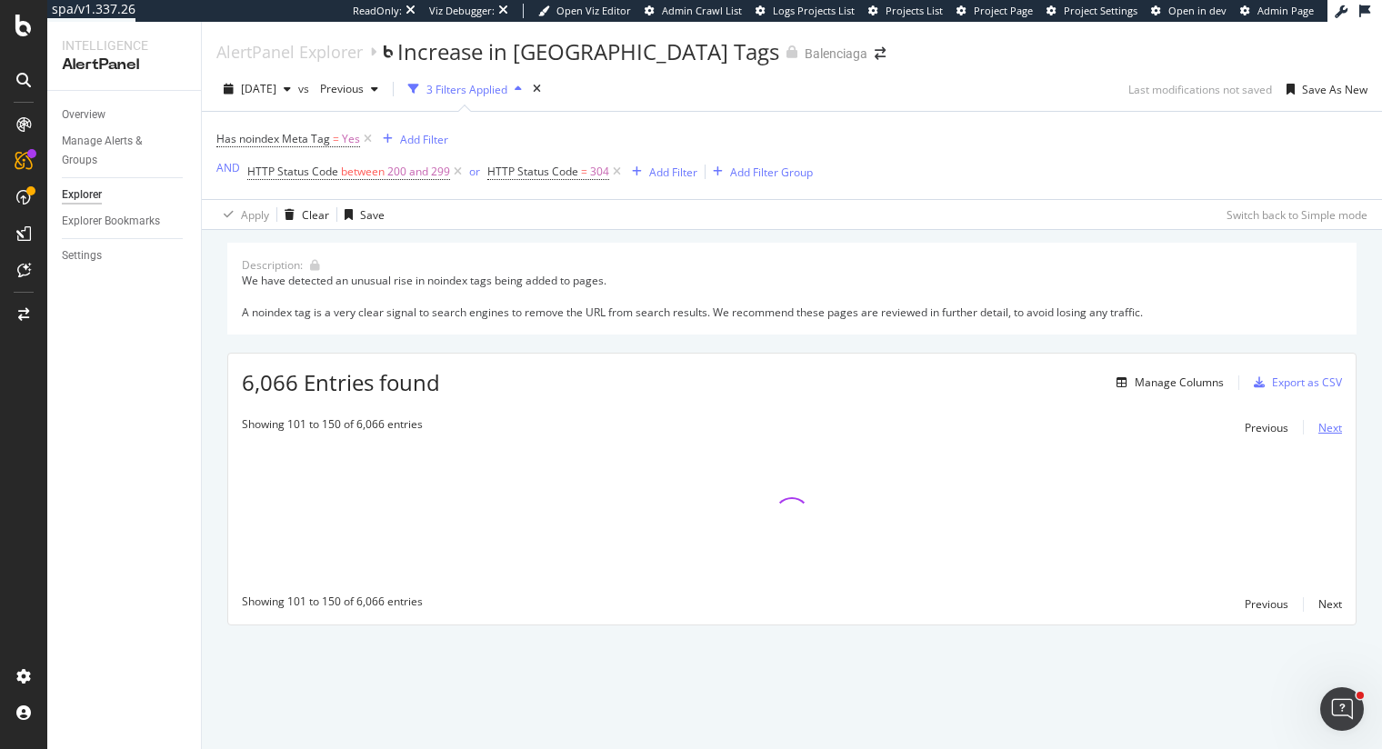
scroll to position [0, 0]
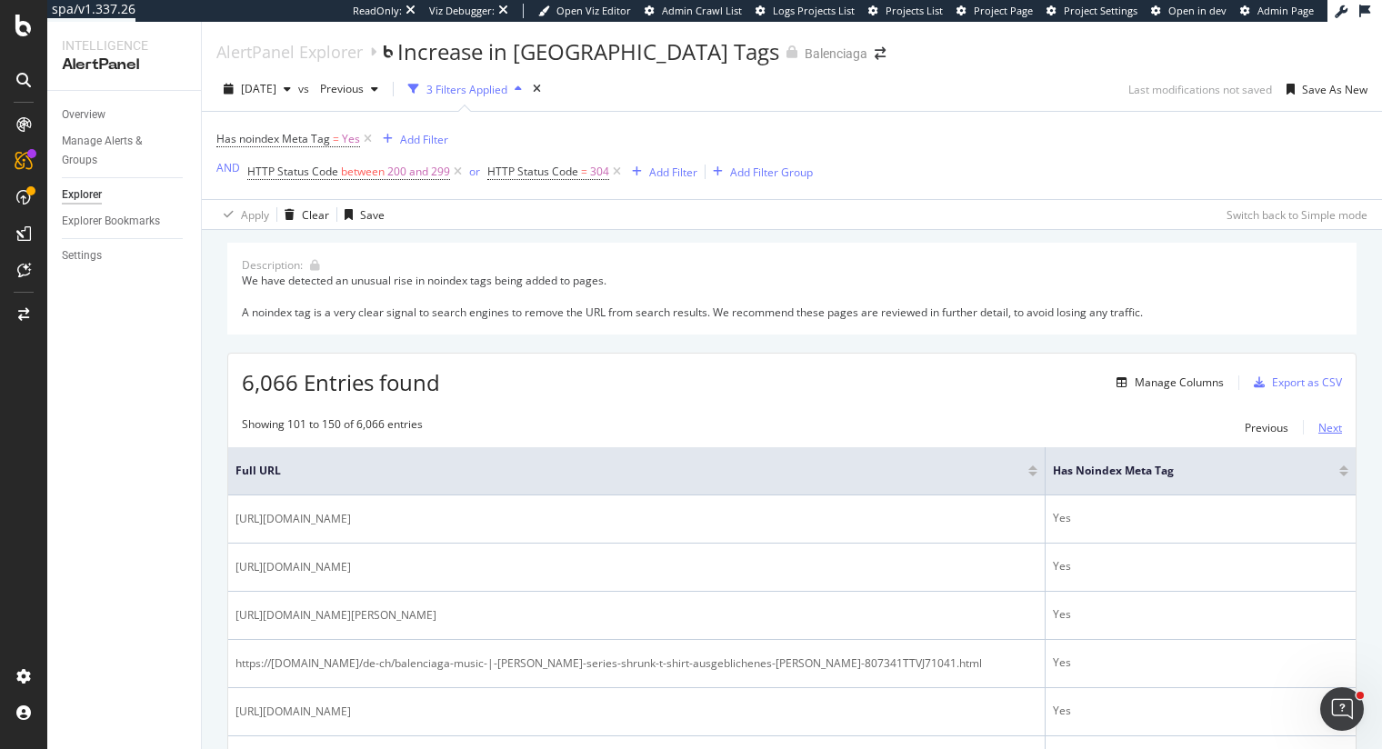
click at [1328, 421] on div "Next" at bounding box center [1330, 427] width 24 height 15
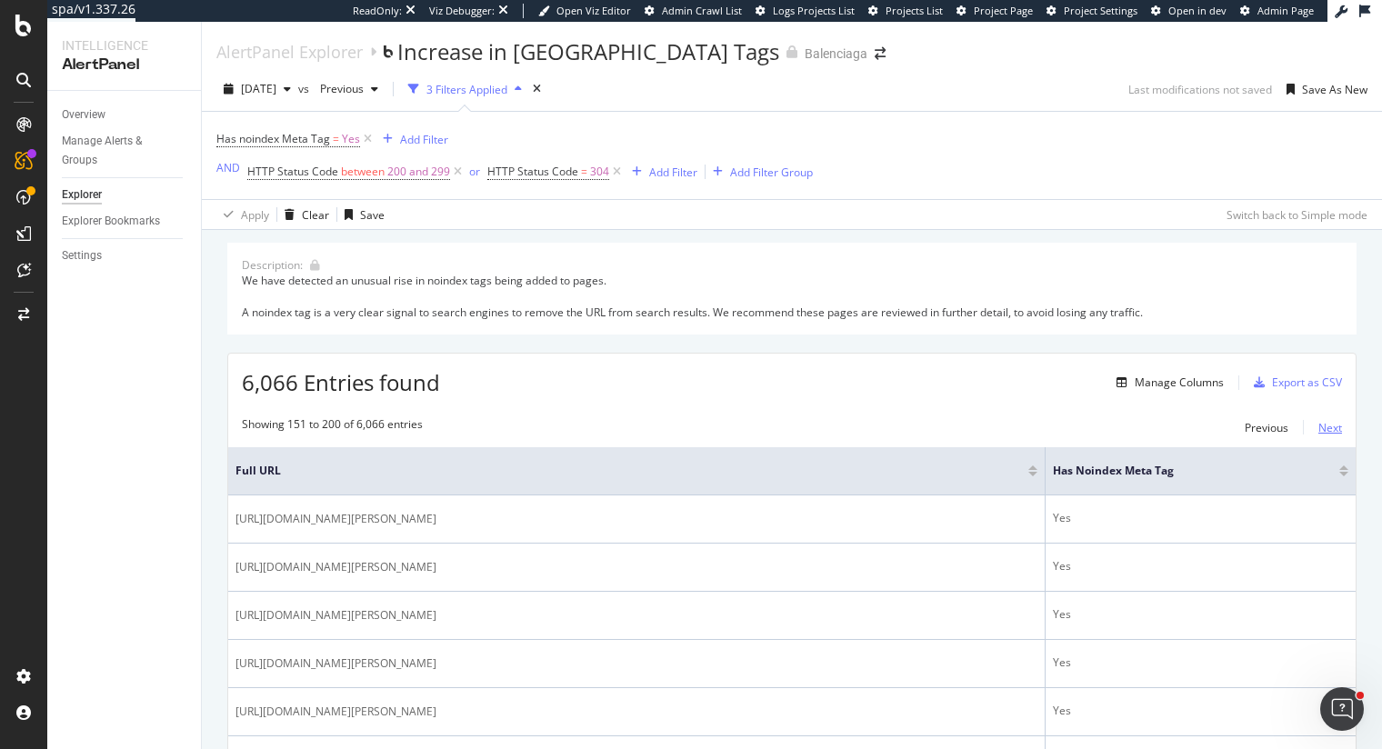
click at [1326, 427] on div "Next" at bounding box center [1330, 427] width 24 height 15
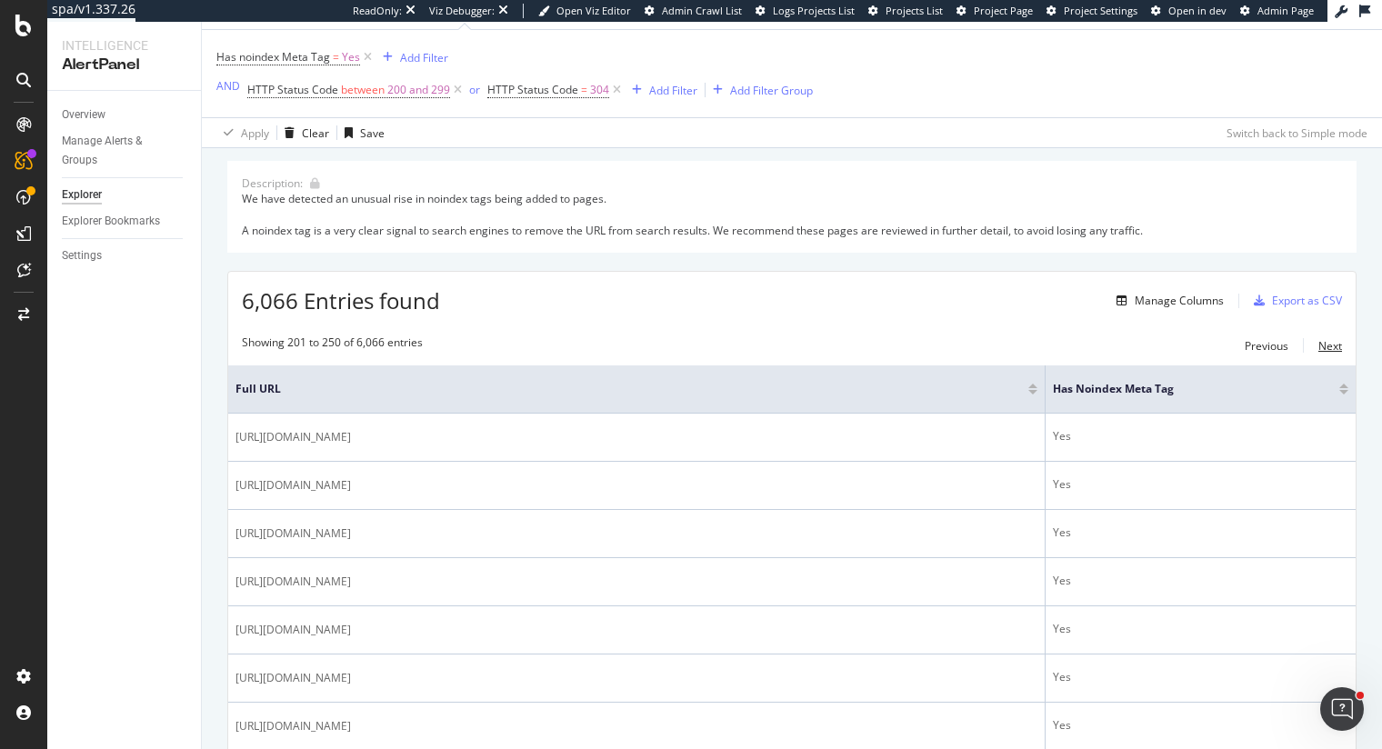
scroll to position [56, 0]
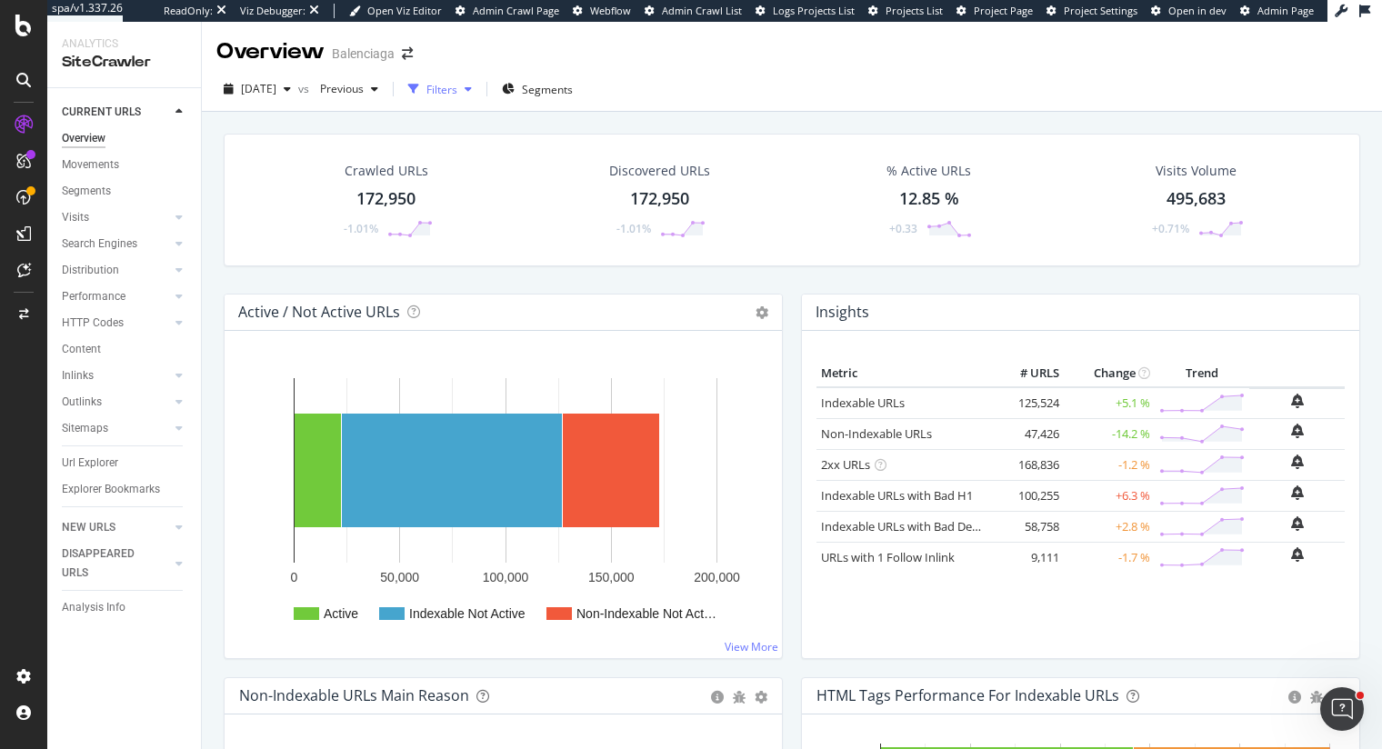
click at [457, 86] on div "Filters" at bounding box center [441, 89] width 31 height 15
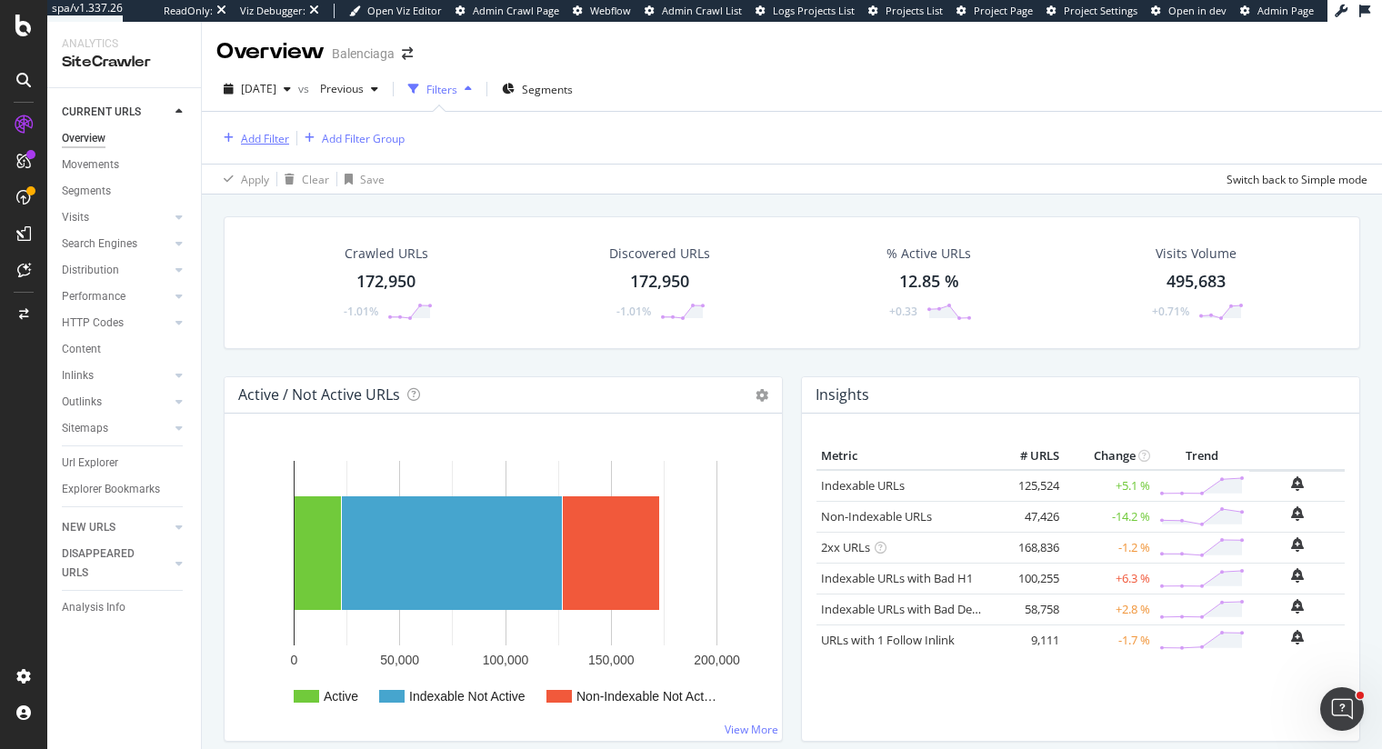
click at [243, 132] on div "Add Filter" at bounding box center [265, 138] width 48 height 15
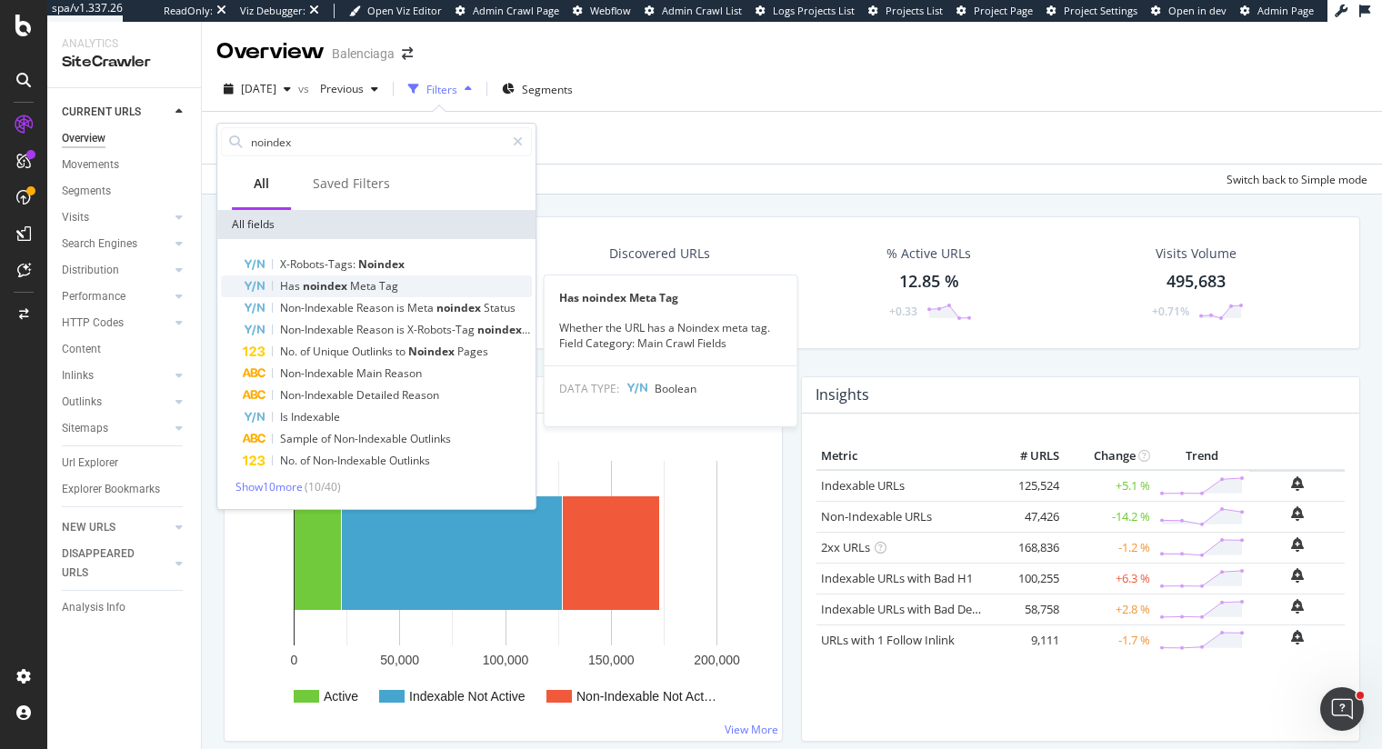
type input "noindex"
click at [341, 293] on div "Has noindex Meta Tag" at bounding box center [387, 286] width 289 height 22
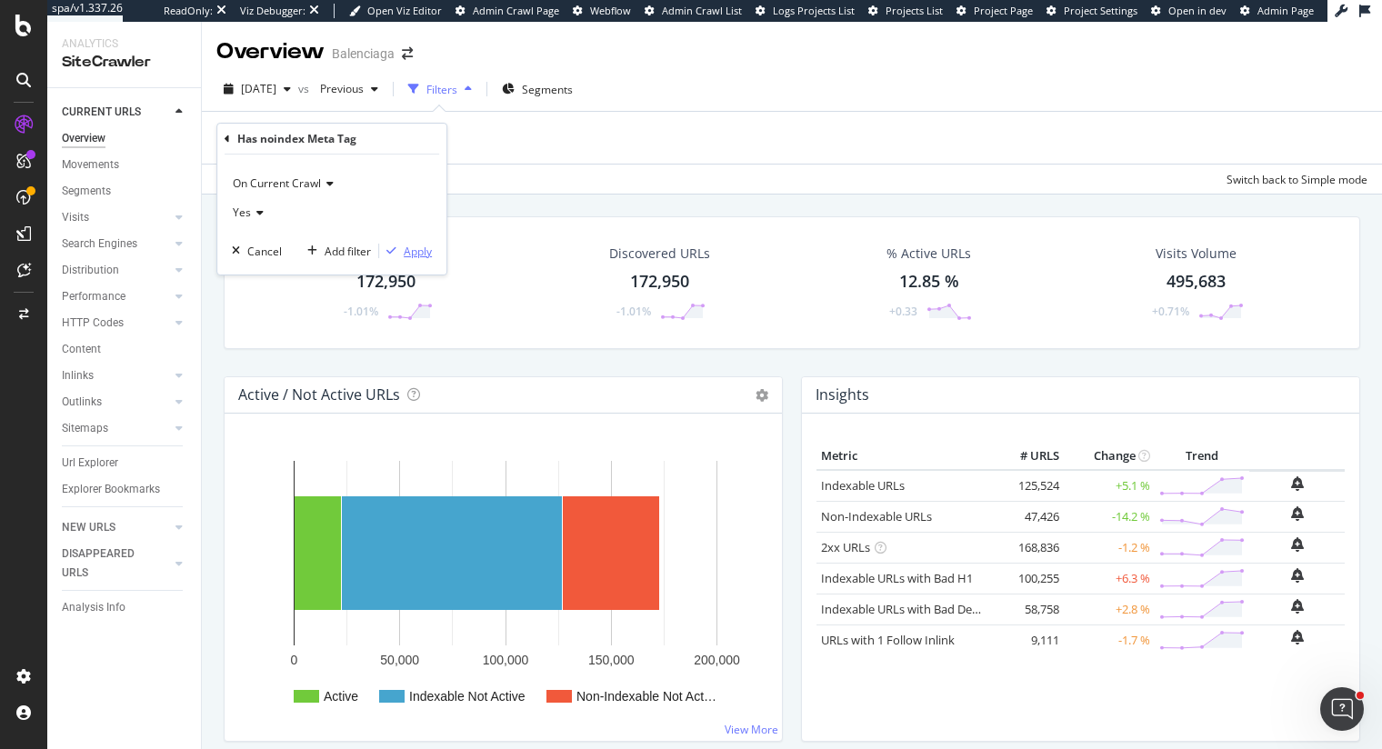
click at [412, 247] on div "Apply" at bounding box center [418, 251] width 28 height 15
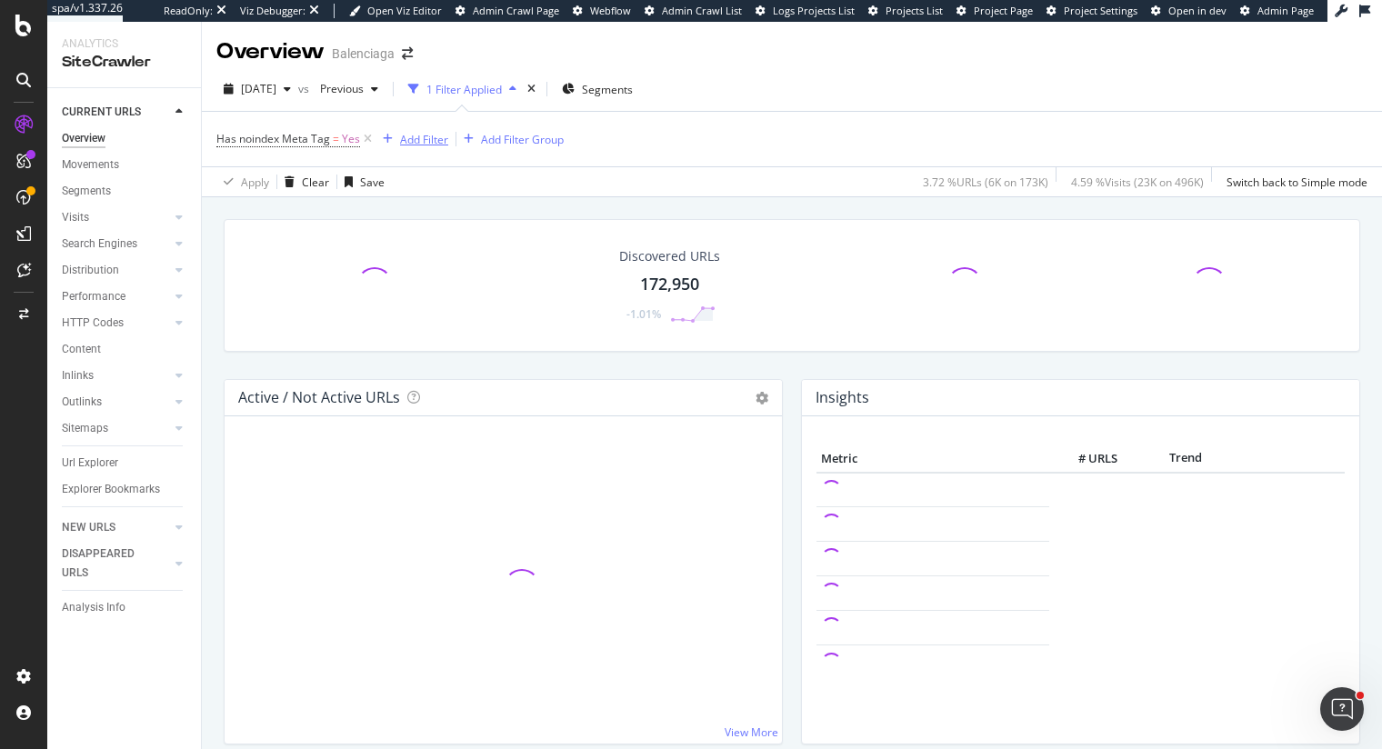
click at [423, 142] on div "Add Filter" at bounding box center [424, 139] width 48 height 15
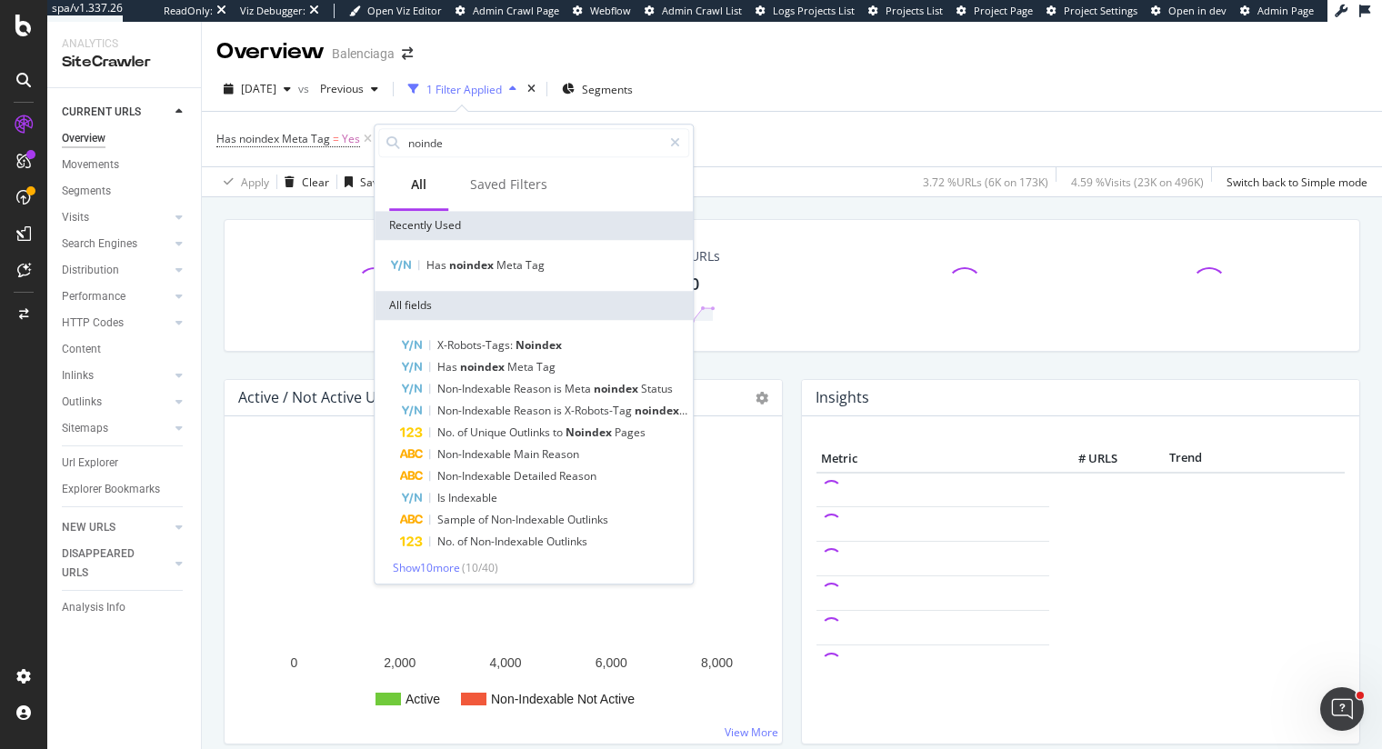
type input "noindex"
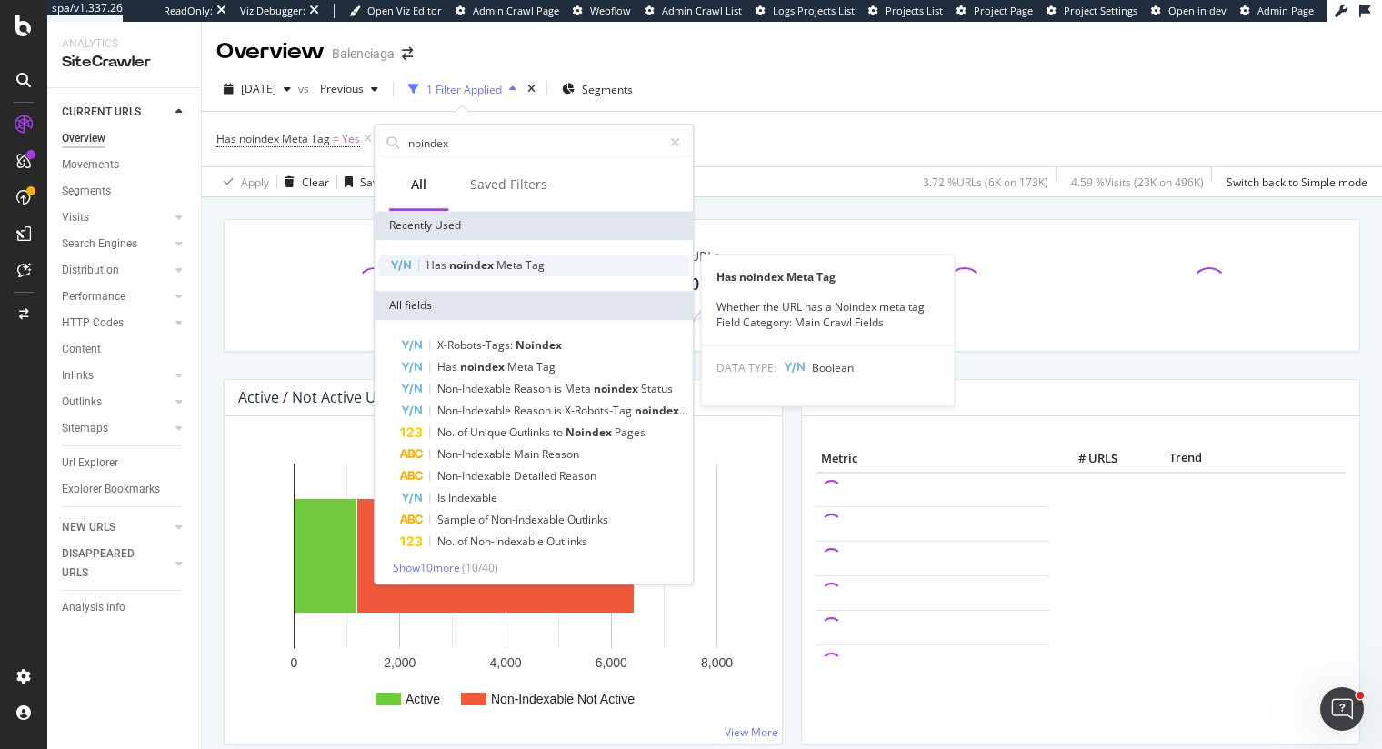
click at [471, 265] on span "noindex" at bounding box center [472, 264] width 47 height 15
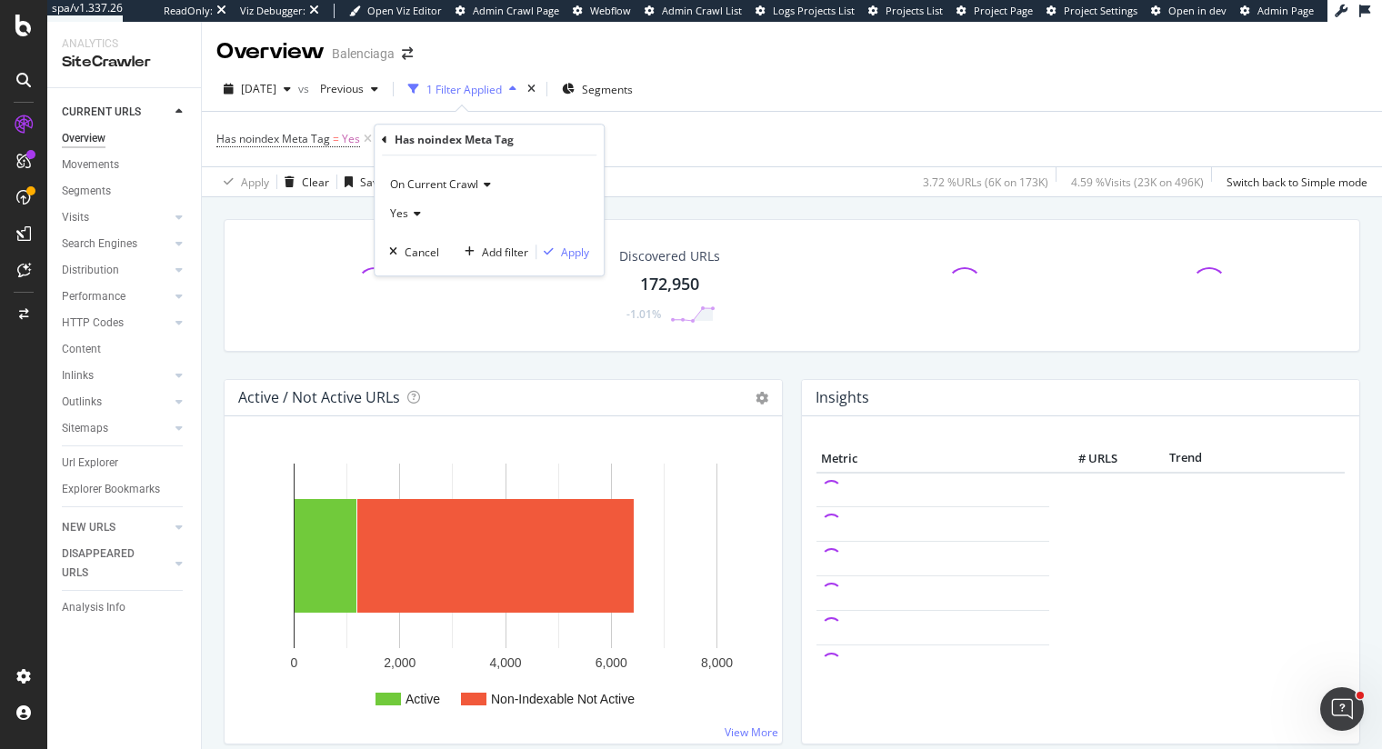
click at [447, 193] on div "On Current Crawl" at bounding box center [489, 184] width 200 height 29
click at [455, 246] on span "On Compared Crawl" at bounding box center [449, 245] width 103 height 15
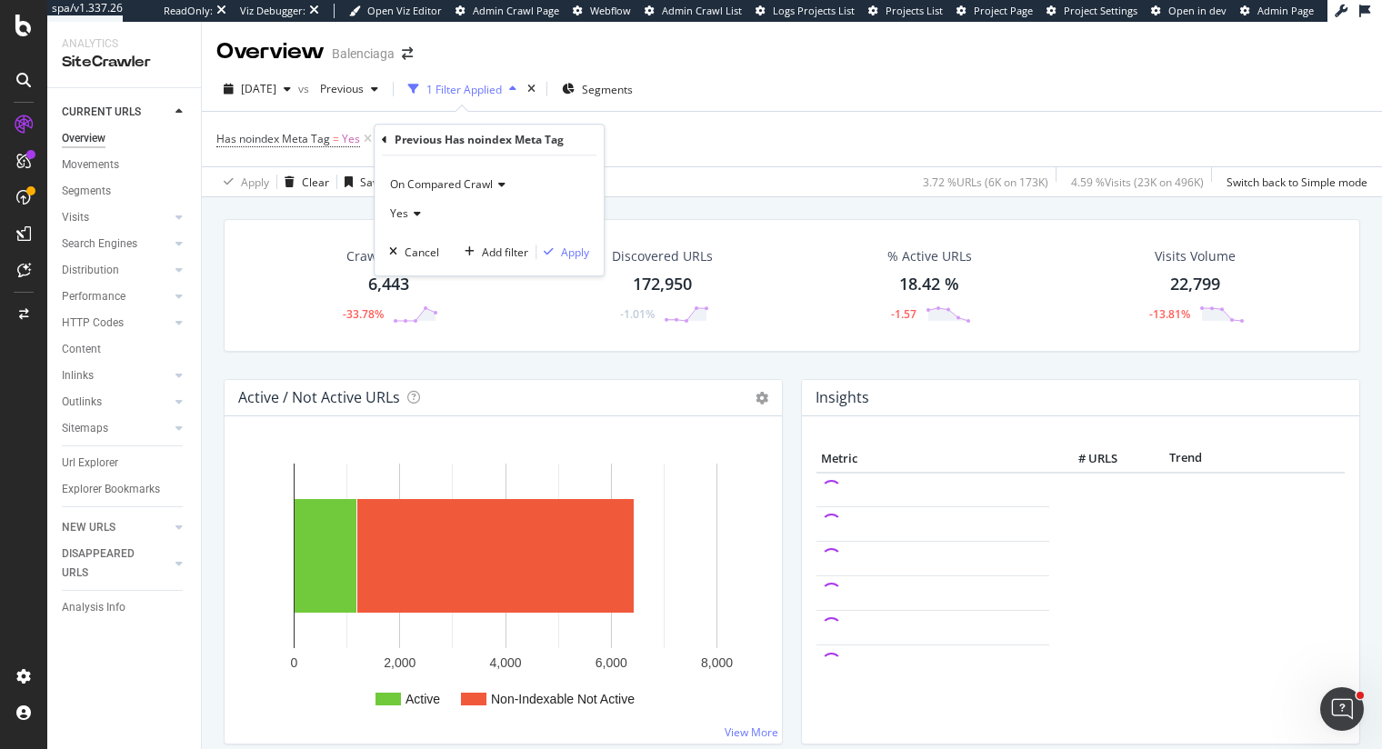
click at [407, 212] on span "Yes" at bounding box center [399, 212] width 18 height 15
click at [412, 273] on span "No" at bounding box center [405, 274] width 15 height 15
click at [573, 254] on div "Apply" at bounding box center [575, 252] width 28 height 15
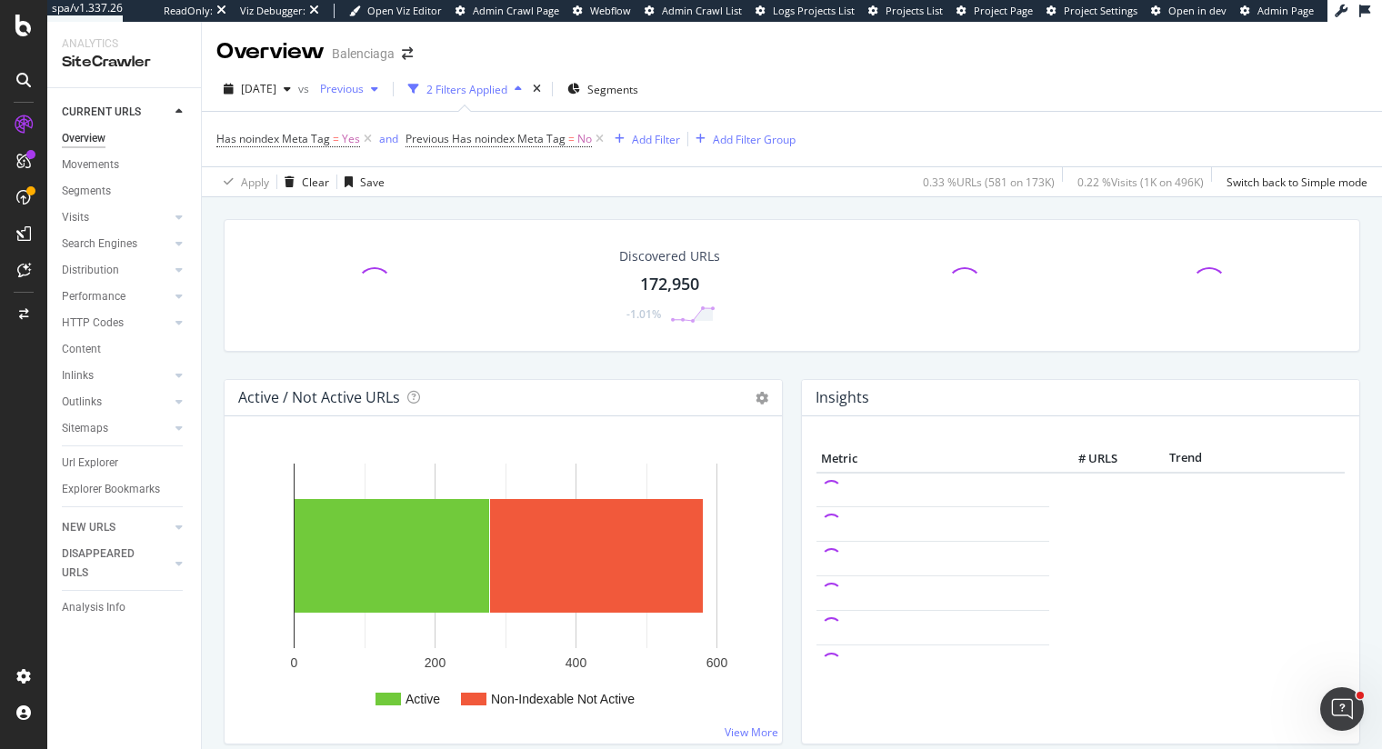
click at [364, 88] on span "Previous" at bounding box center [338, 88] width 51 height 15
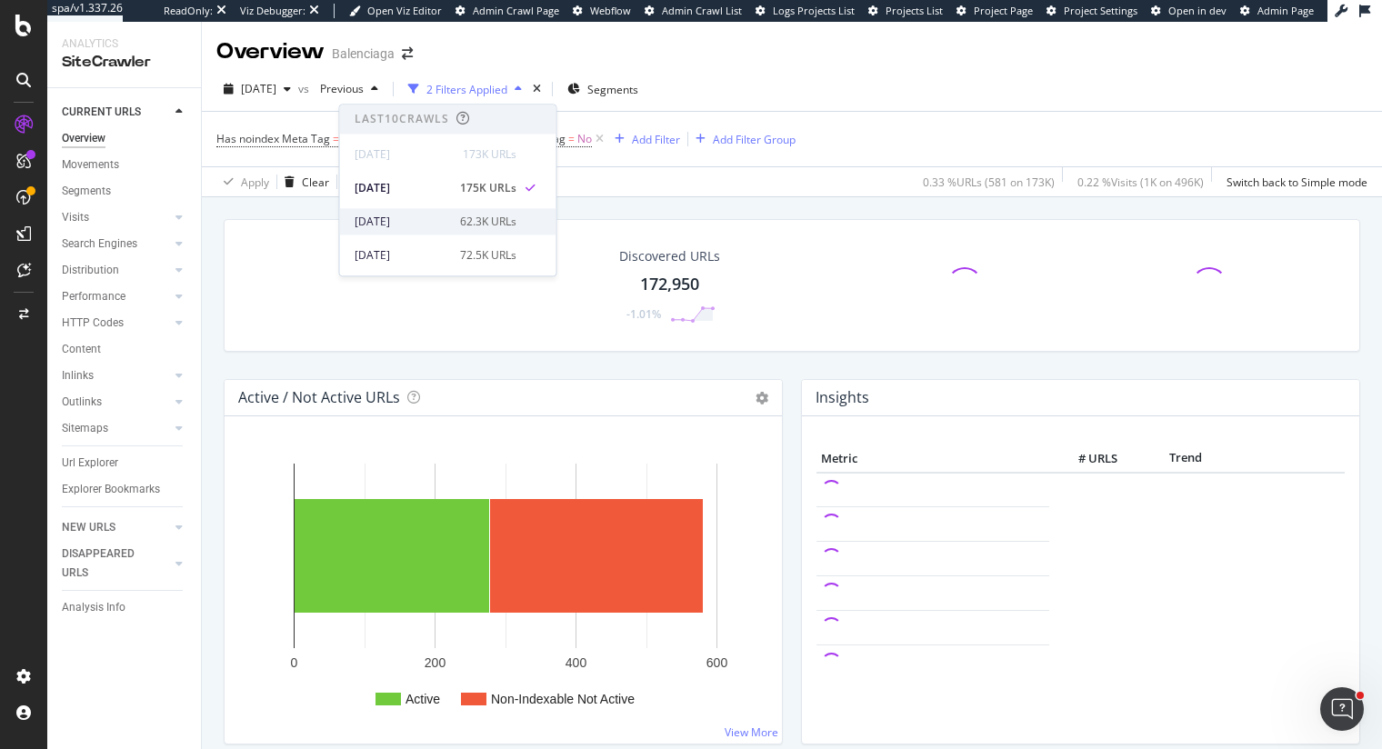
click at [411, 220] on div "2025 Aug. 31st" at bounding box center [402, 222] width 95 height 16
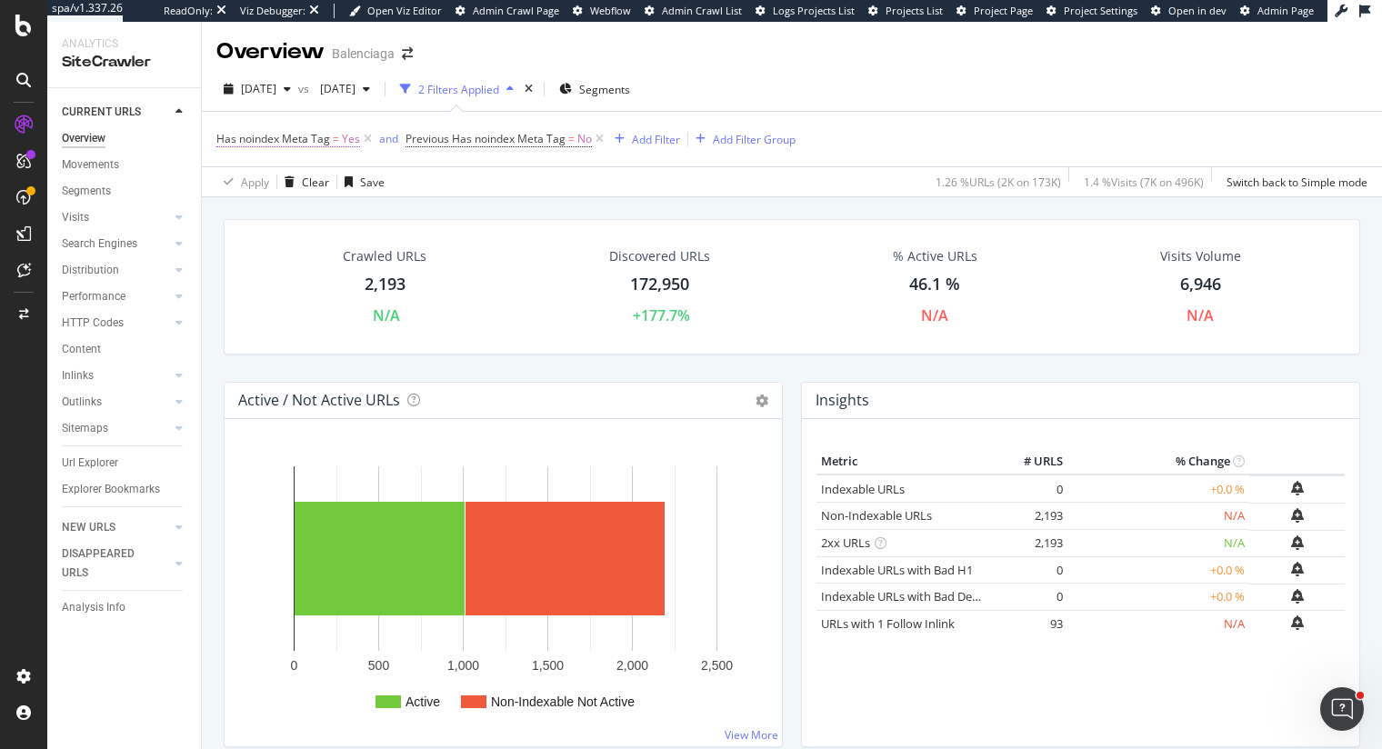
click at [259, 134] on span "Has noindex Meta Tag" at bounding box center [273, 138] width 114 height 15
click at [551, 175] on div "Apply Clear Save 1.26 % URLs ( 2K on 173K ) 1.4 % Visits ( 7K on 496K ) Switch …" at bounding box center [792, 181] width 1180 height 30
click at [504, 138] on span "Previous Has noindex Meta Tag" at bounding box center [485, 138] width 160 height 15
click at [719, 197] on div "Crawled URLs 2,193 N/A Discovered URLs 172,950 +177.7% % Active URLs 46.1 % N/A…" at bounding box center [792, 560] width 1180 height 727
click at [648, 139] on div "Add Filter" at bounding box center [656, 139] width 48 height 15
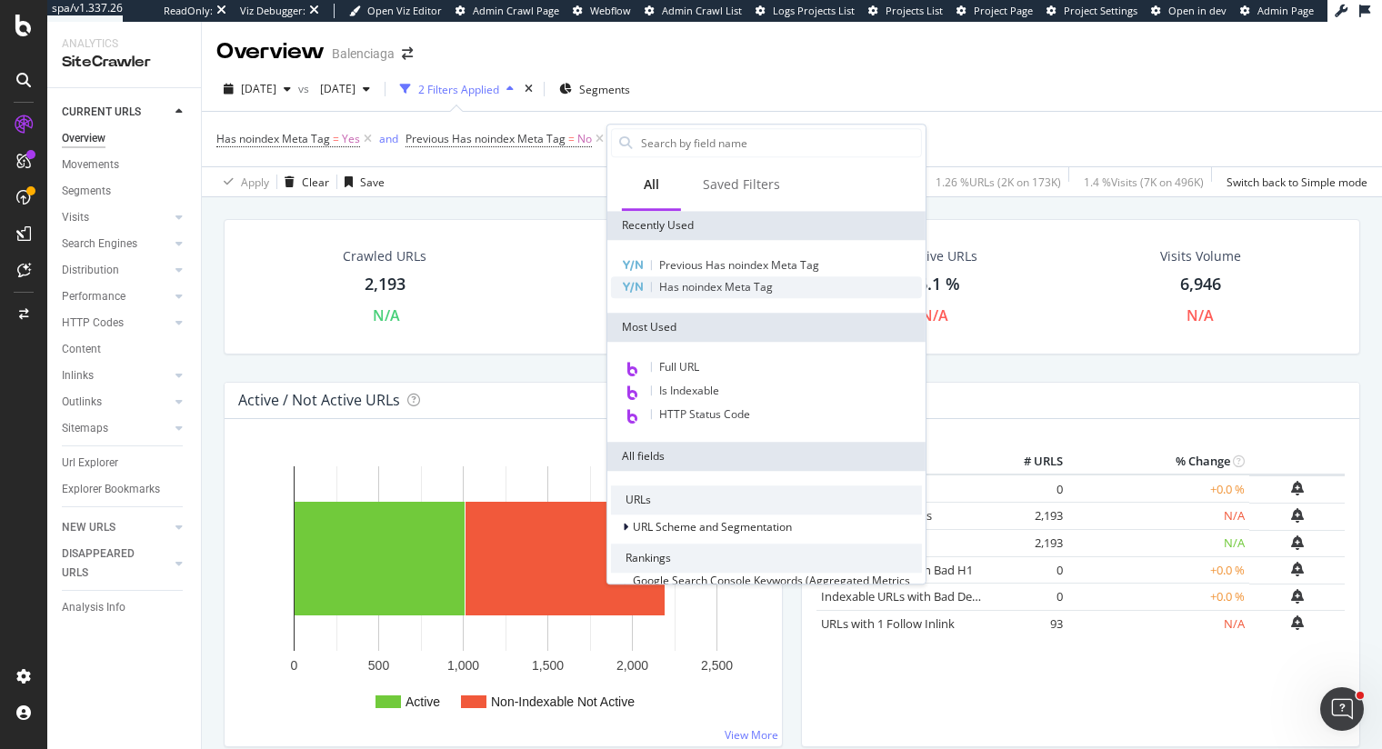
click at [706, 291] on span "Has noindex Meta Tag" at bounding box center [716, 286] width 114 height 15
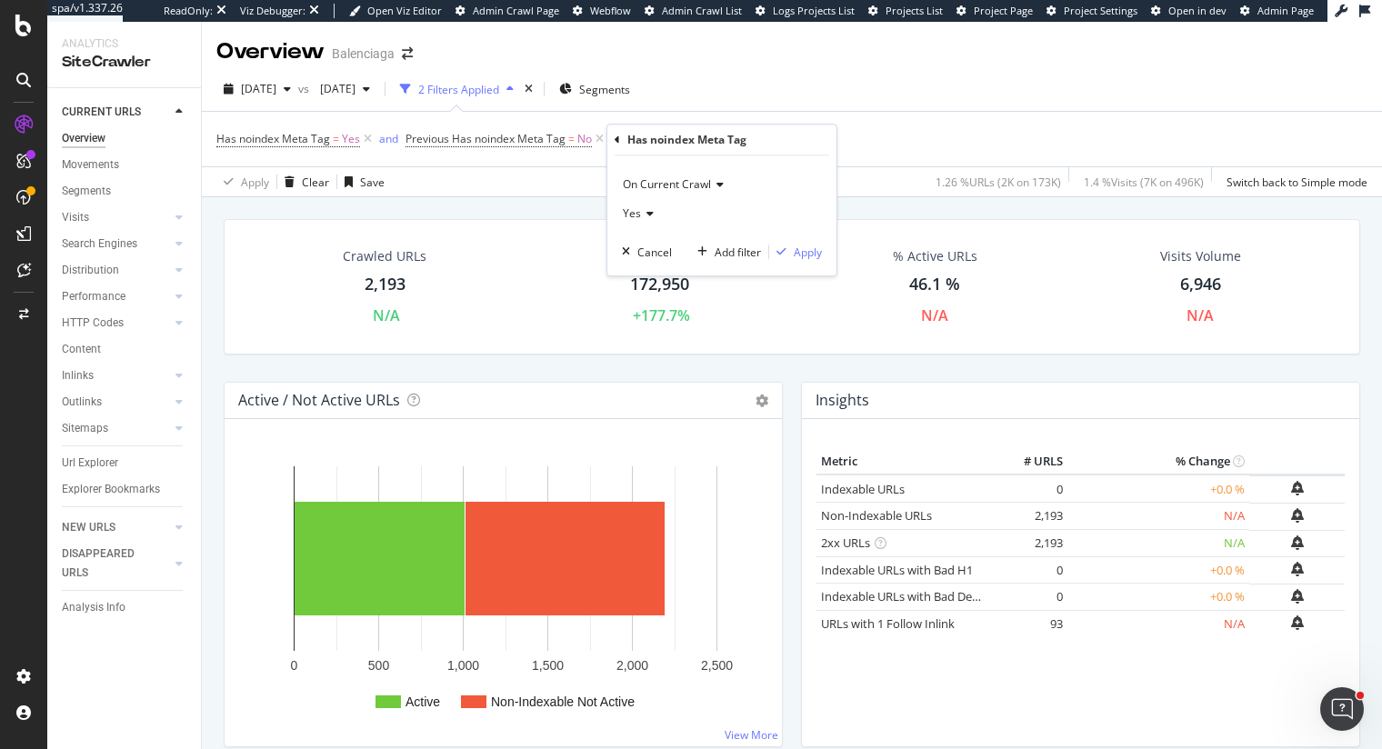
click at [672, 184] on span "On Current Crawl" at bounding box center [667, 183] width 88 height 15
click at [890, 141] on div "Has noindex Meta Tag = Yes and Previous Has noindex Meta Tag = No Add Filter Ad…" at bounding box center [791, 139] width 1151 height 55
click at [382, 285] on div "2,193" at bounding box center [385, 285] width 41 height 24
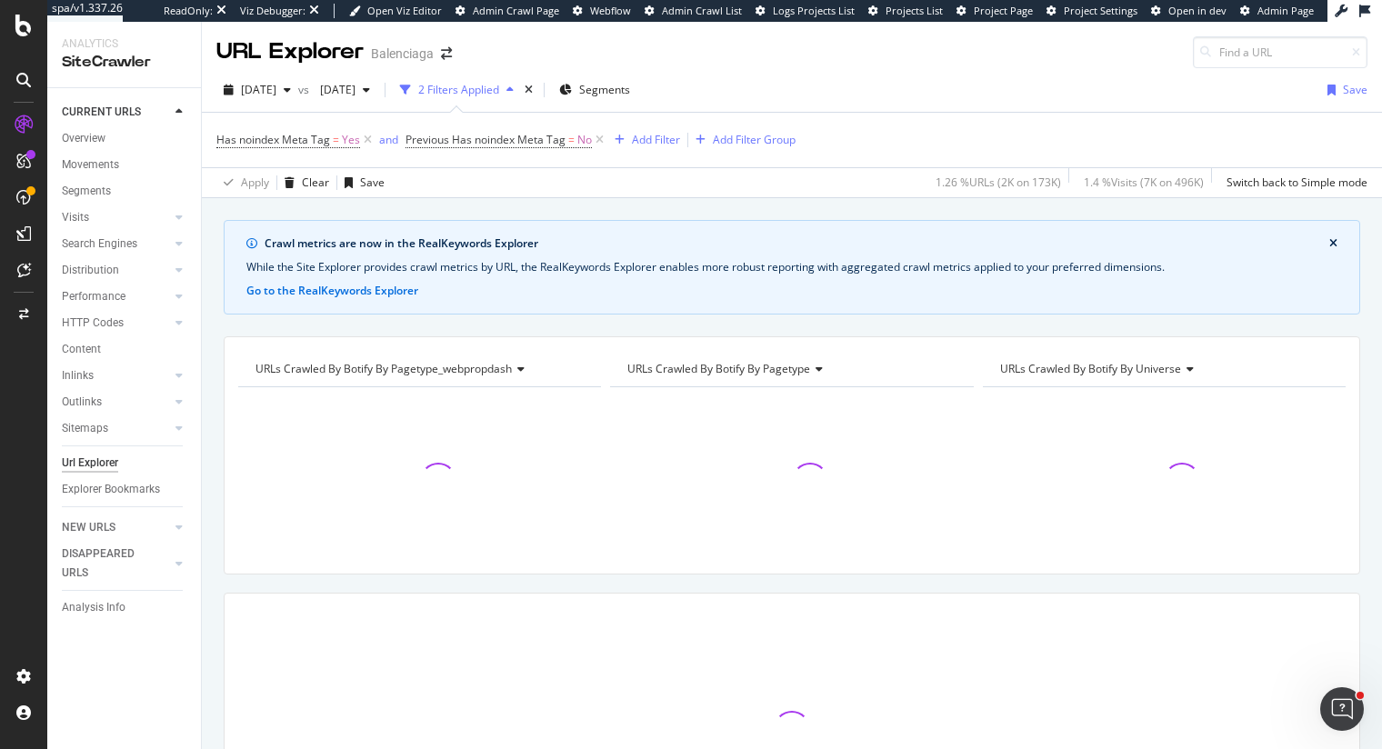
scroll to position [65, 0]
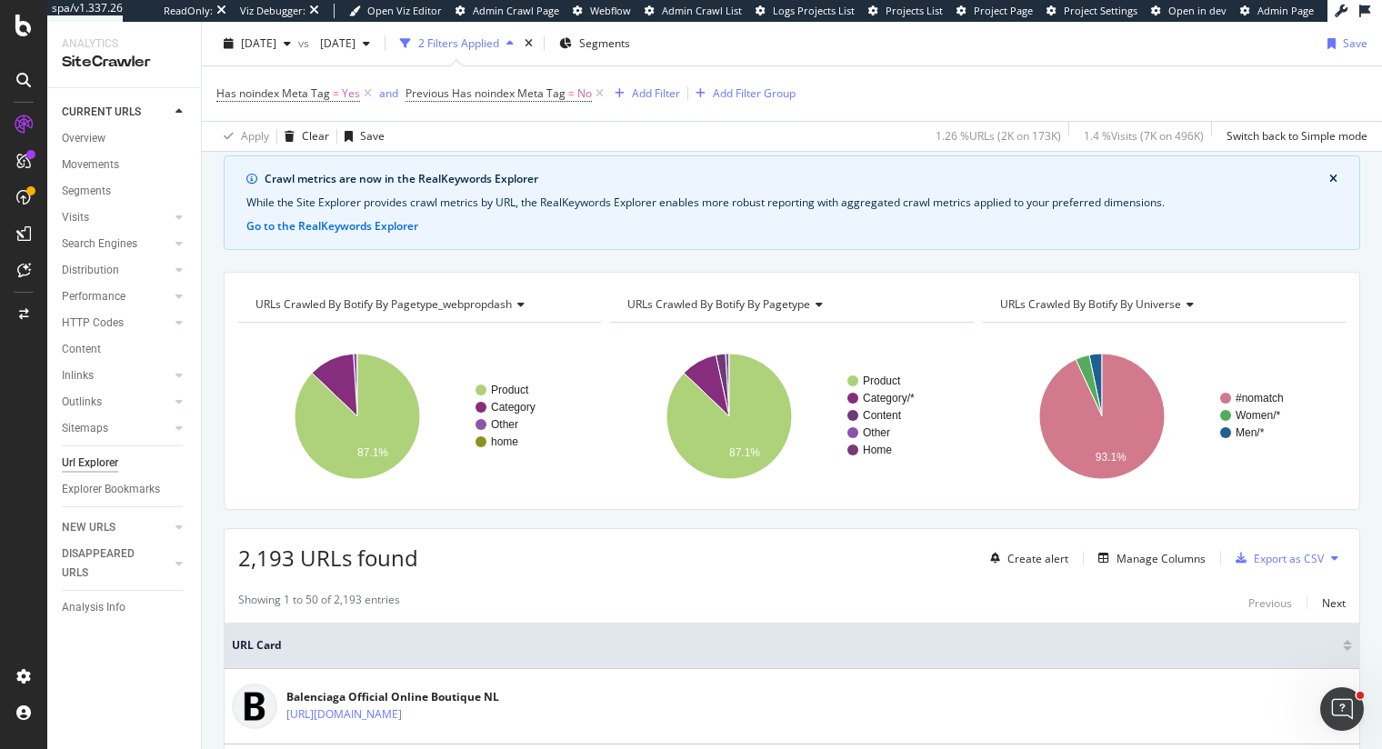
click at [1148, 86] on div "Has noindex Meta Tag = Yes and Previous Has noindex Meta Tag = No Add Filter Ad…" at bounding box center [791, 93] width 1151 height 55
click at [355, 43] on span "2025 Aug. 31st" at bounding box center [334, 42] width 43 height 15
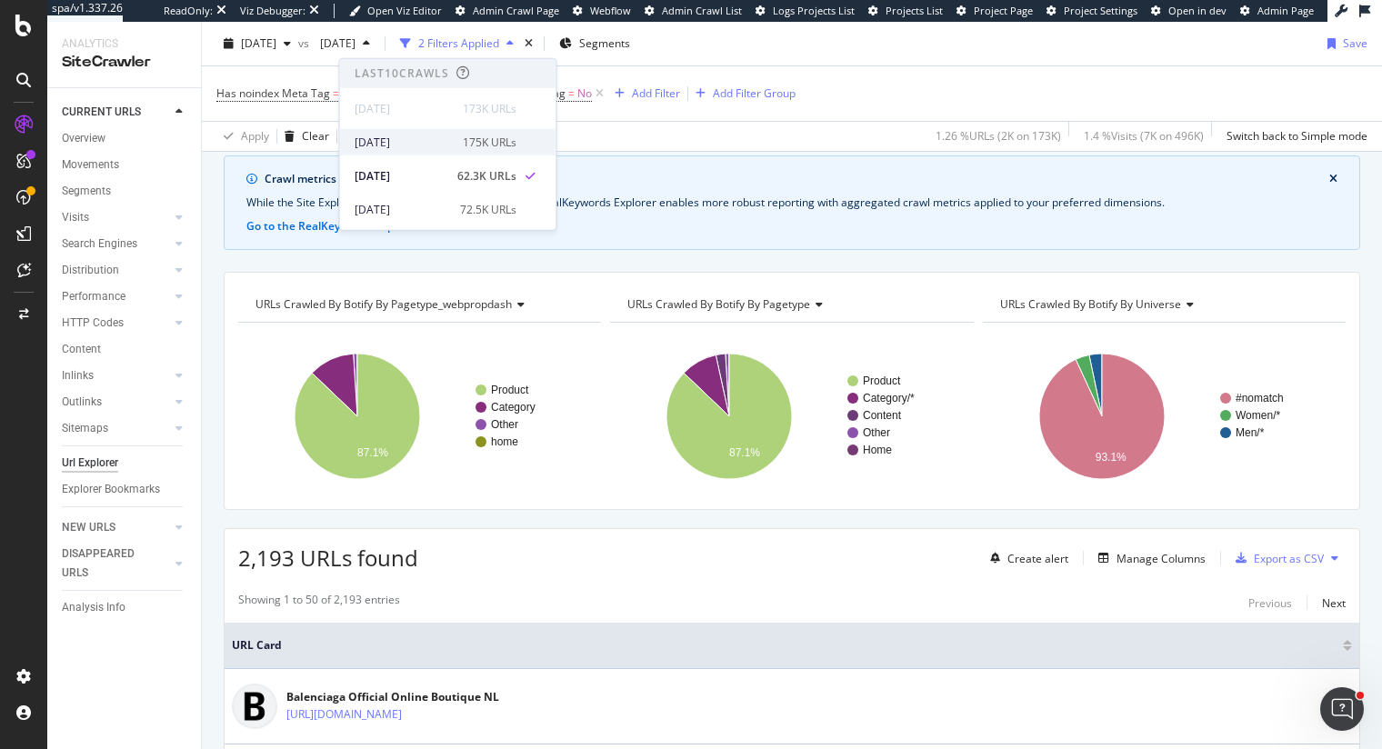
click at [396, 148] on div "2025 Sep. 7th" at bounding box center [403, 142] width 97 height 16
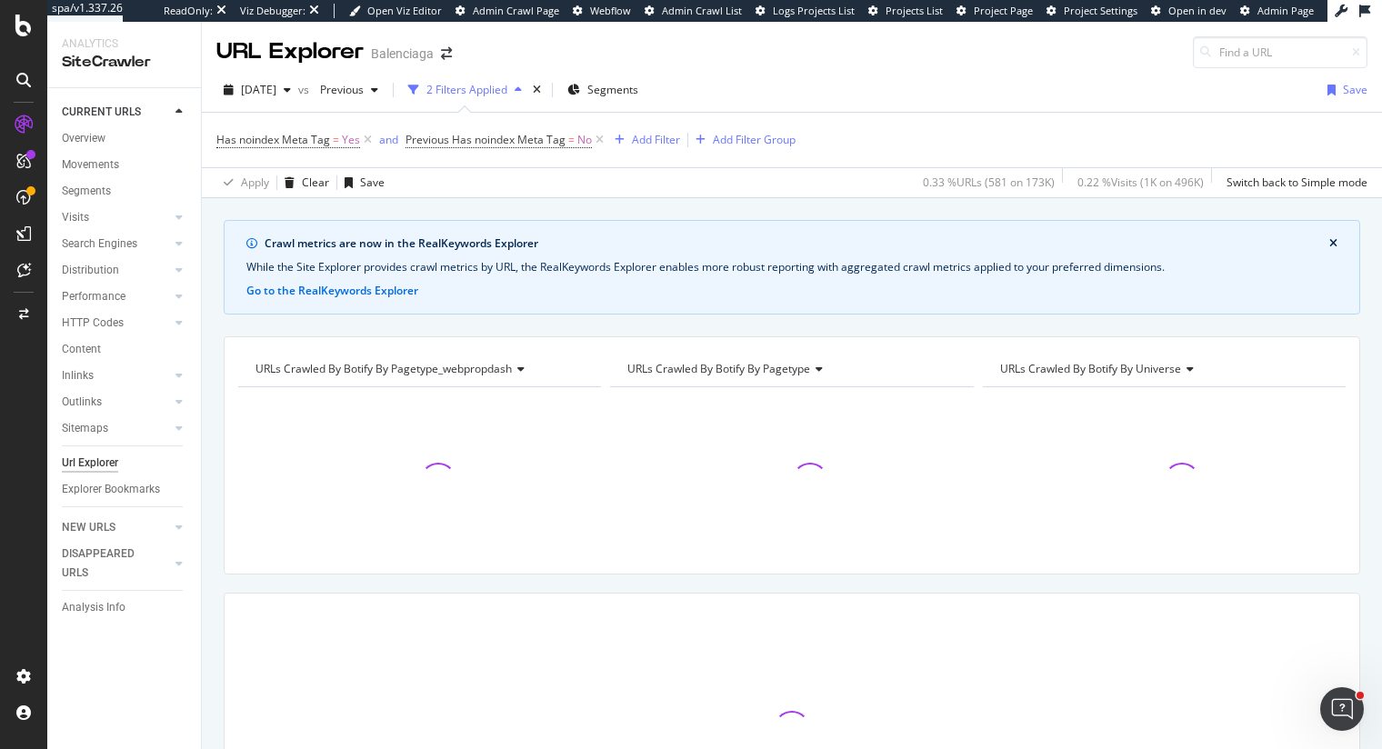
click at [855, 97] on div "2025 Sep. 14th vs Previous 2 Filters Applied Segments Save" at bounding box center [792, 93] width 1180 height 36
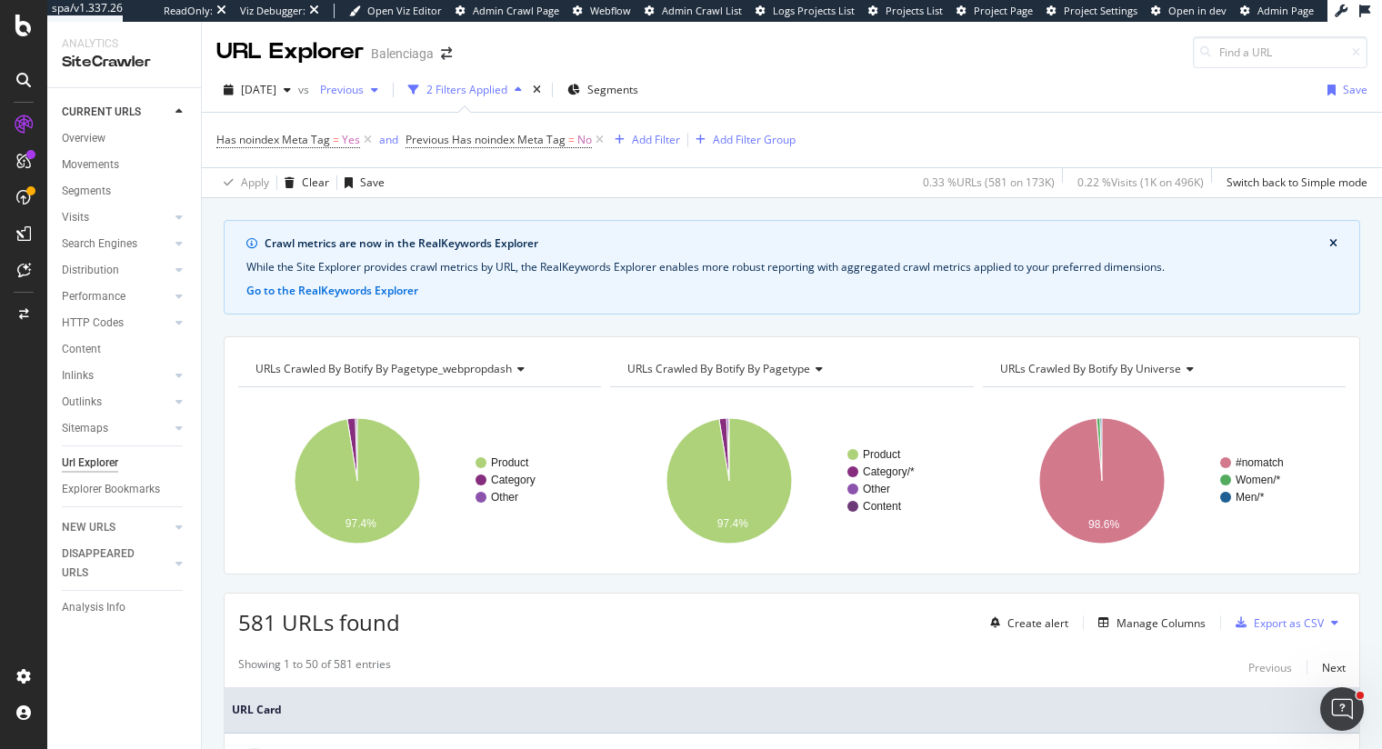
click at [364, 85] on span "Previous" at bounding box center [338, 89] width 51 height 15
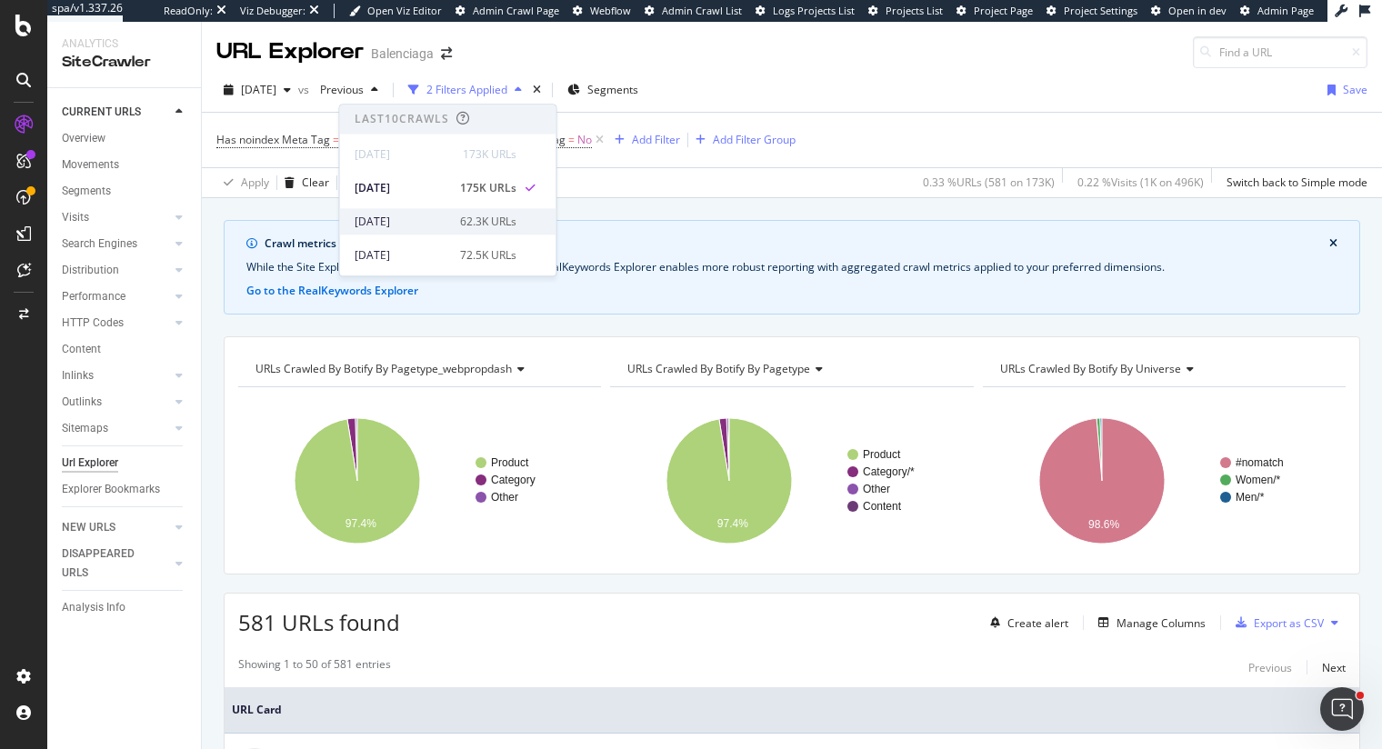
click at [434, 229] on div "2025 Aug. 31st 62.3K URLs" at bounding box center [448, 221] width 216 height 26
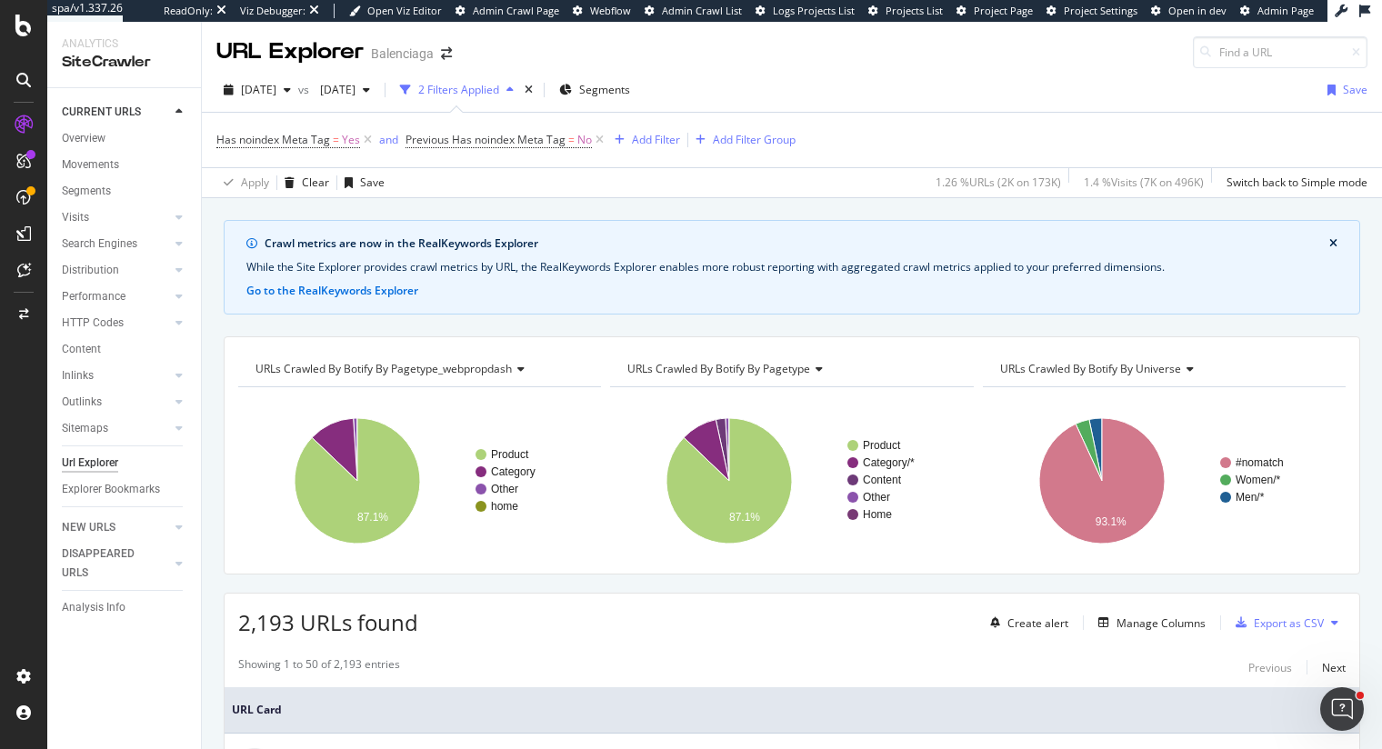
click at [734, 361] on span "URLs Crawled By Botify By pagetype" at bounding box center [718, 368] width 183 height 15
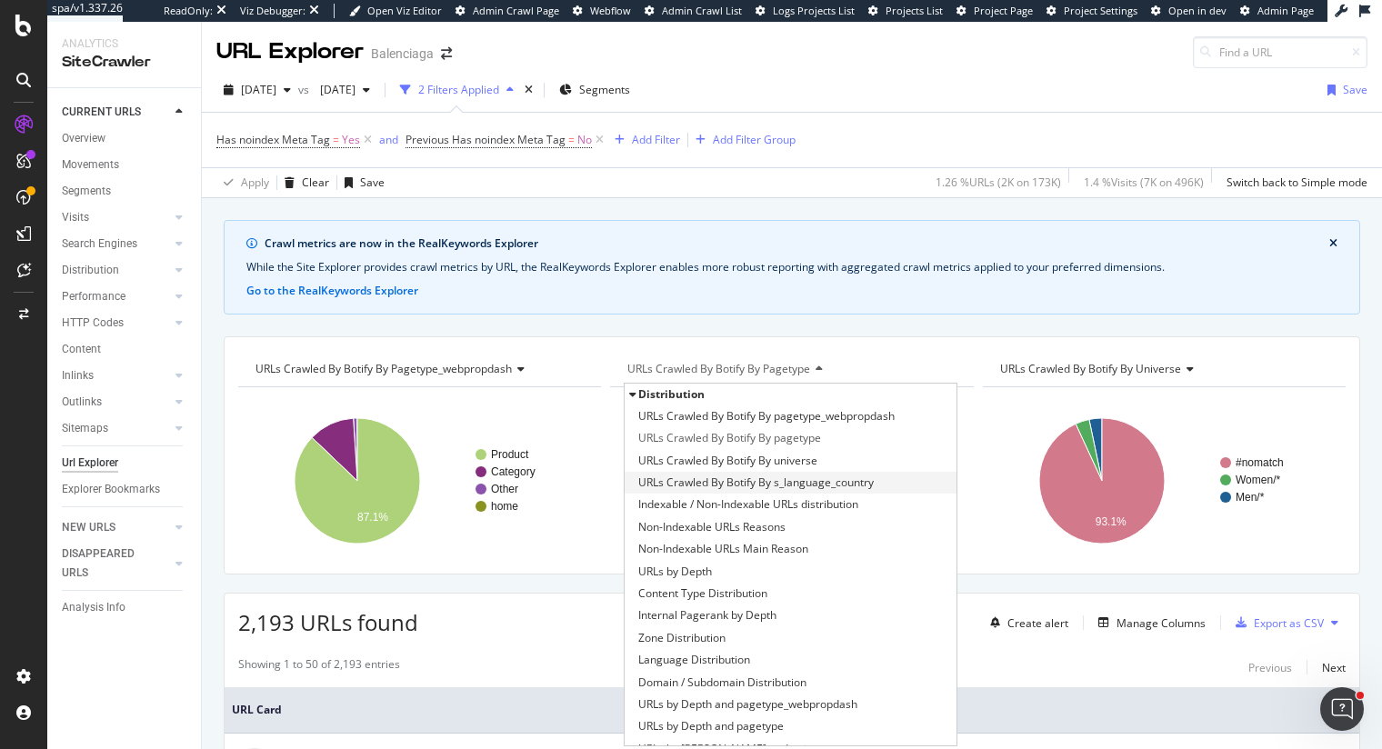
click at [797, 486] on span "URLs Crawled By Botify By s_language_country" at bounding box center [755, 483] width 235 height 18
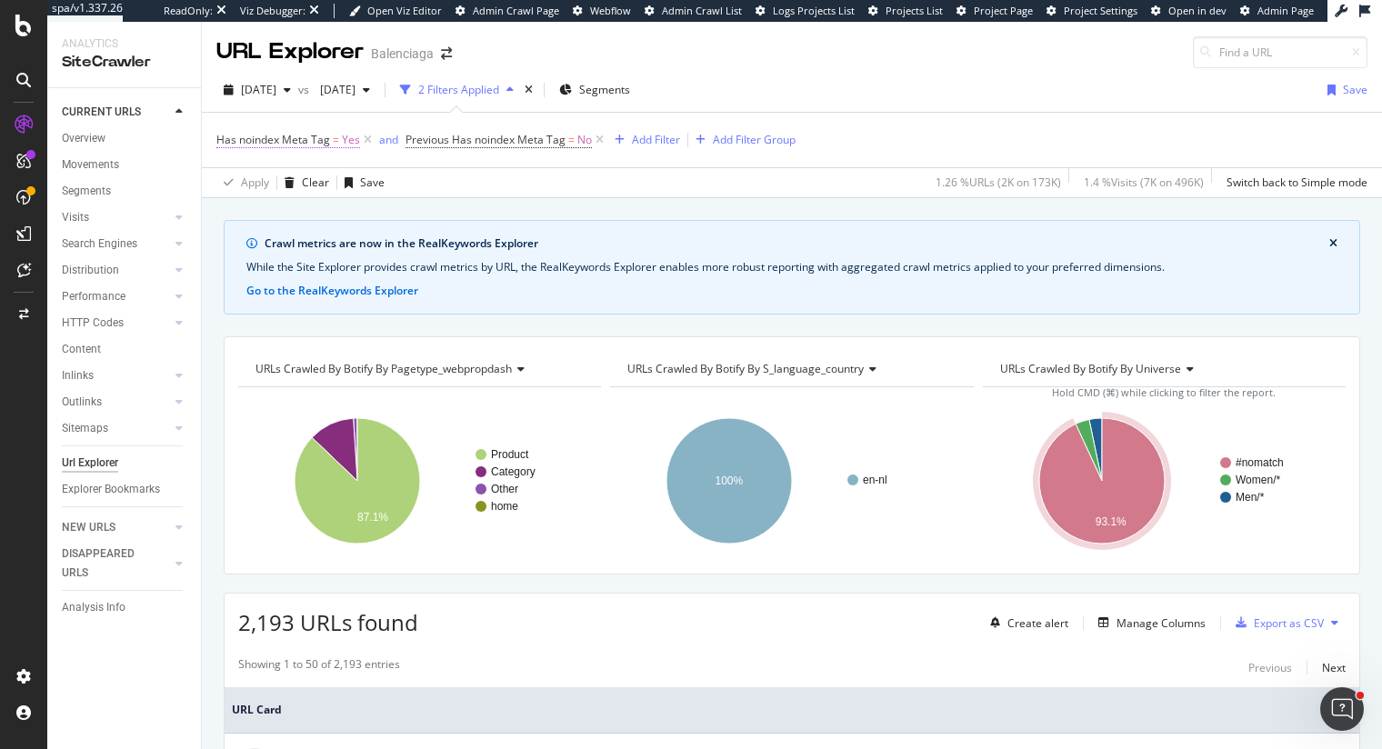
click at [279, 139] on span "Has noindex Meta Tag" at bounding box center [273, 139] width 114 height 15
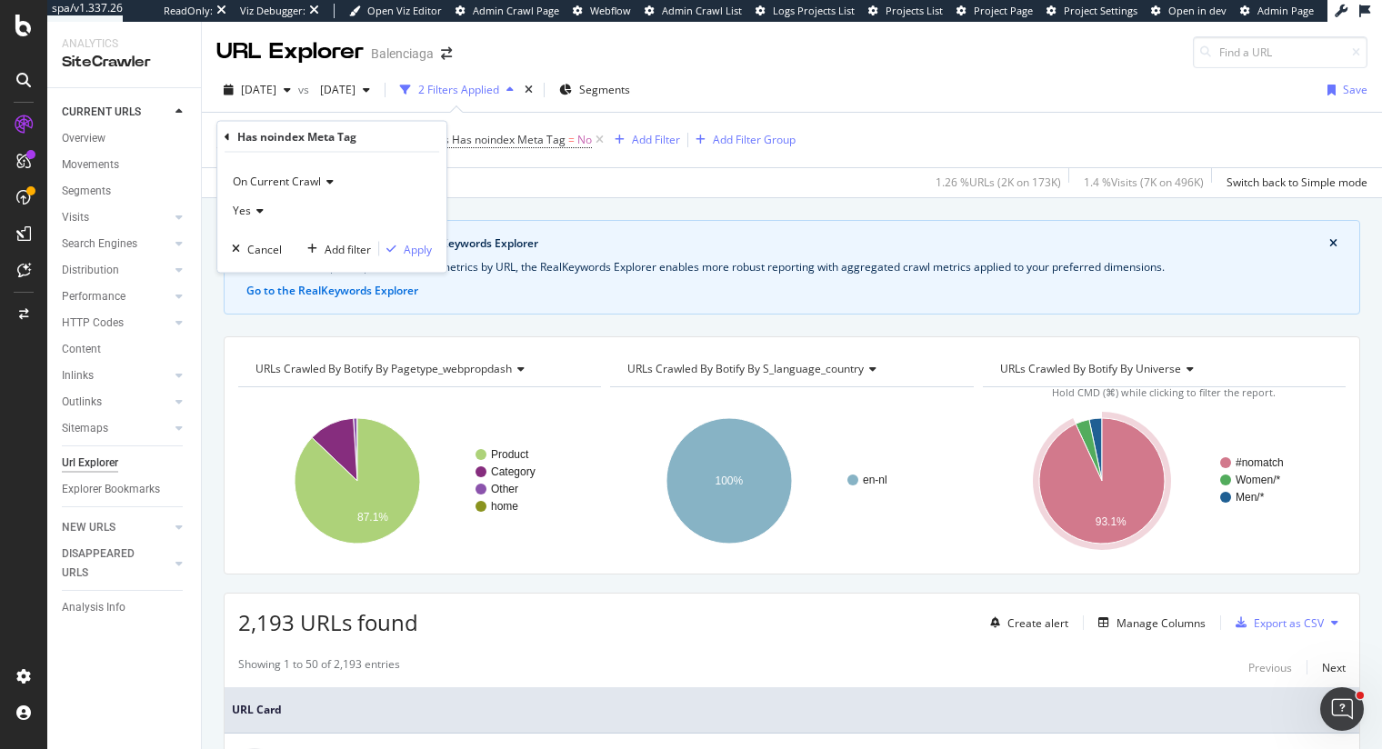
click at [263, 178] on span "On Current Crawl" at bounding box center [277, 181] width 88 height 15
click at [272, 241] on span "On Compared Crawl" at bounding box center [292, 242] width 103 height 15
click at [412, 244] on div "Apply" at bounding box center [418, 248] width 28 height 15
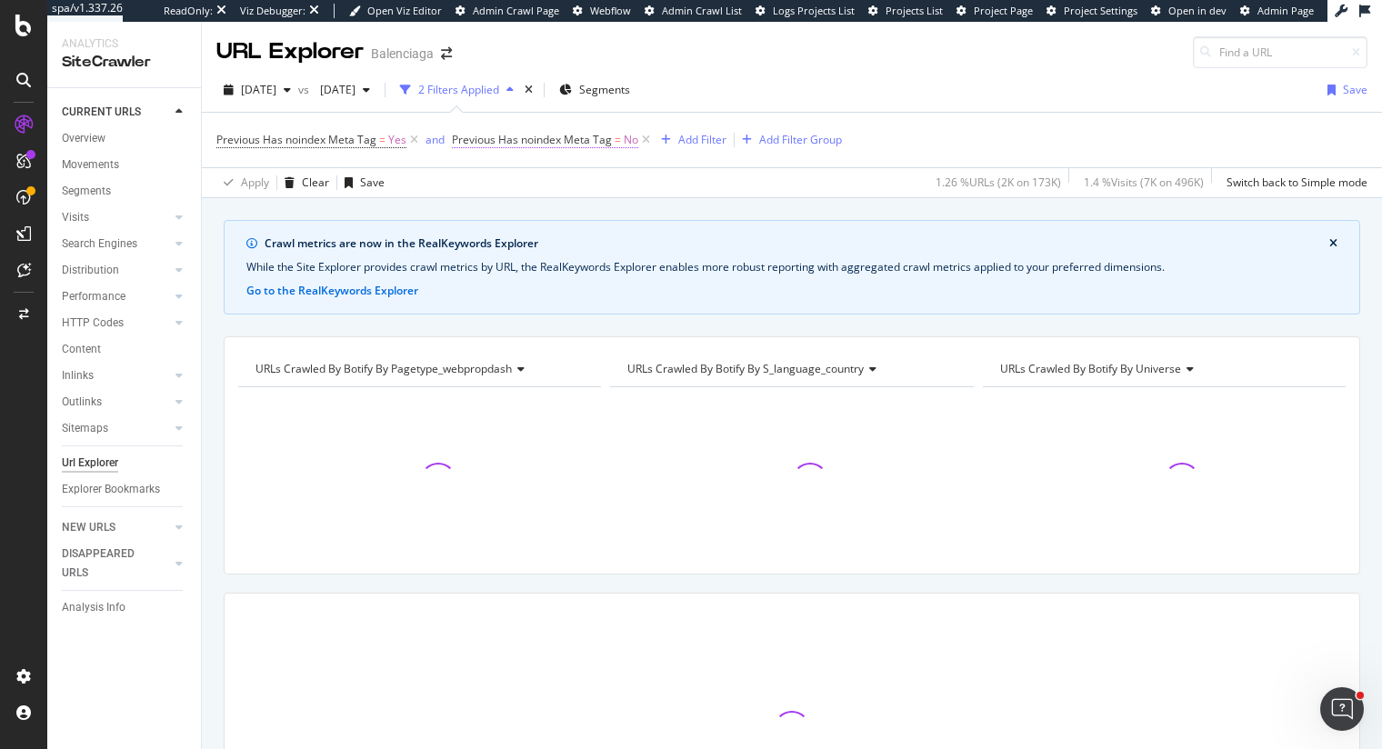
click at [494, 136] on span "Previous Has noindex Meta Tag" at bounding box center [532, 139] width 160 height 15
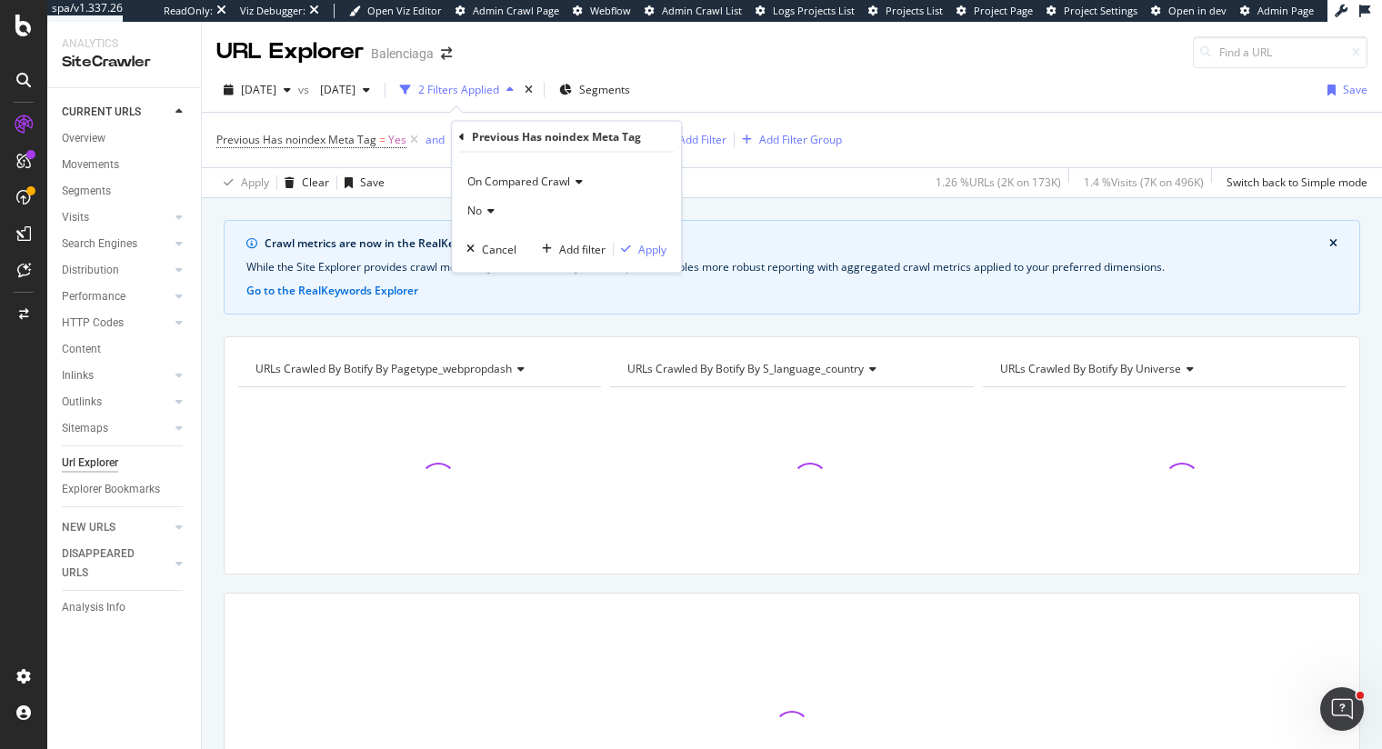
click at [495, 185] on span "On Compared Crawl" at bounding box center [518, 181] width 103 height 15
click at [504, 212] on span "On Current Crawl" at bounding box center [519, 218] width 88 height 15
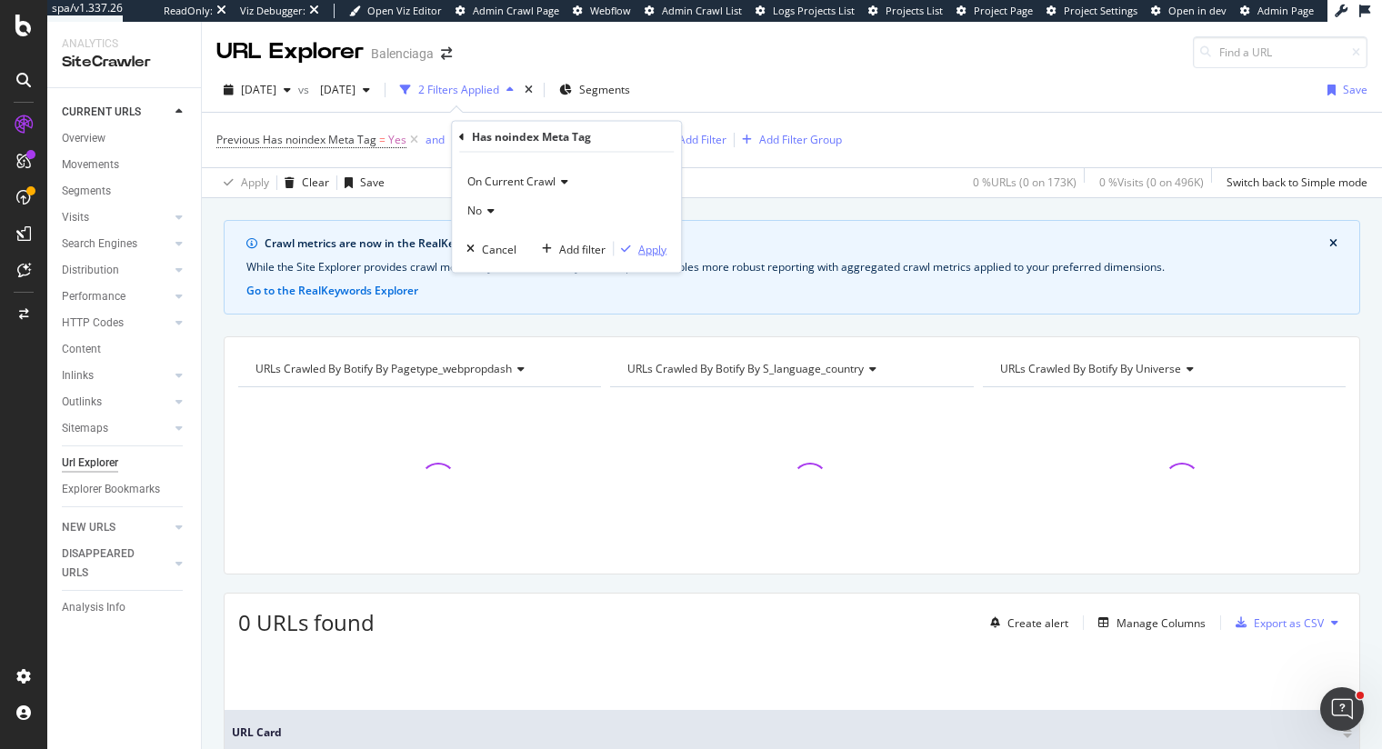
click at [653, 250] on div "Apply" at bounding box center [652, 248] width 28 height 15
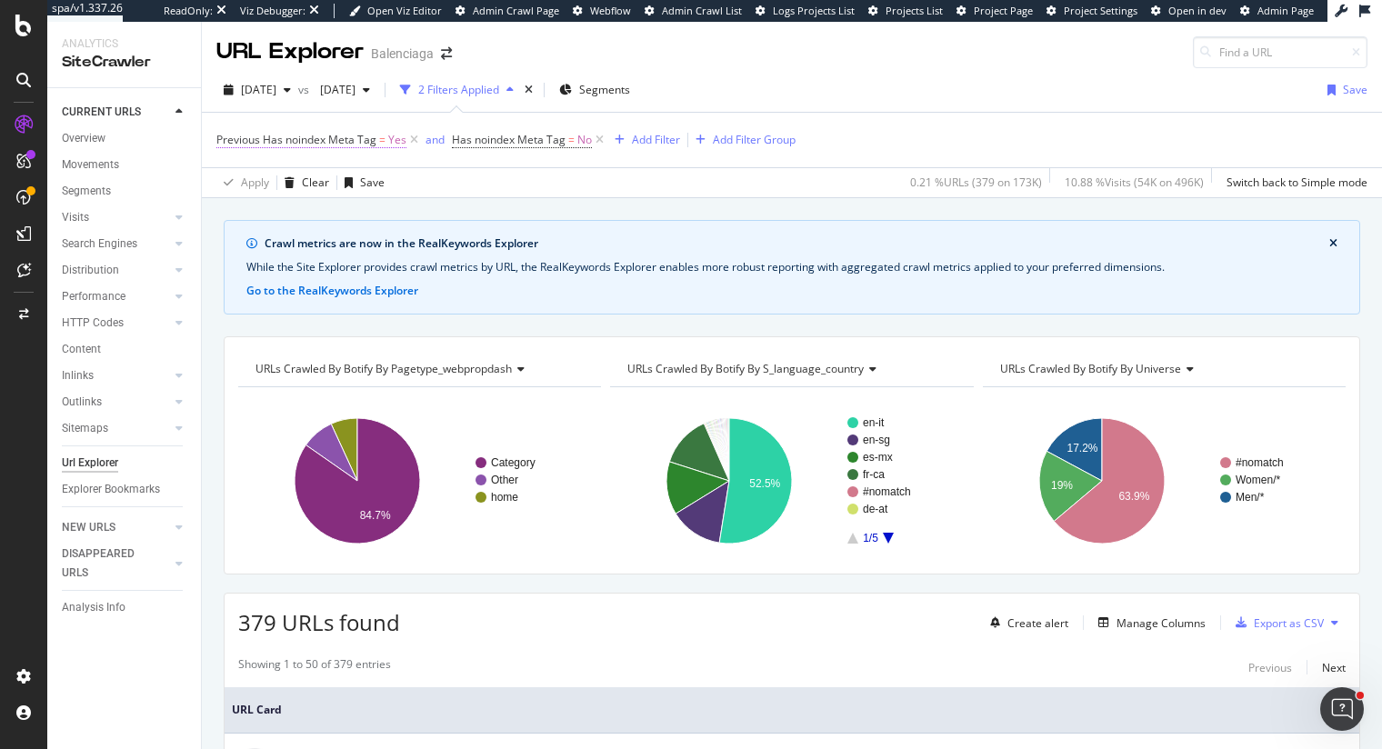
click at [299, 138] on span "Previous Has noindex Meta Tag" at bounding box center [296, 139] width 160 height 15
click at [504, 139] on span "Has noindex Meta Tag" at bounding box center [509, 139] width 114 height 15
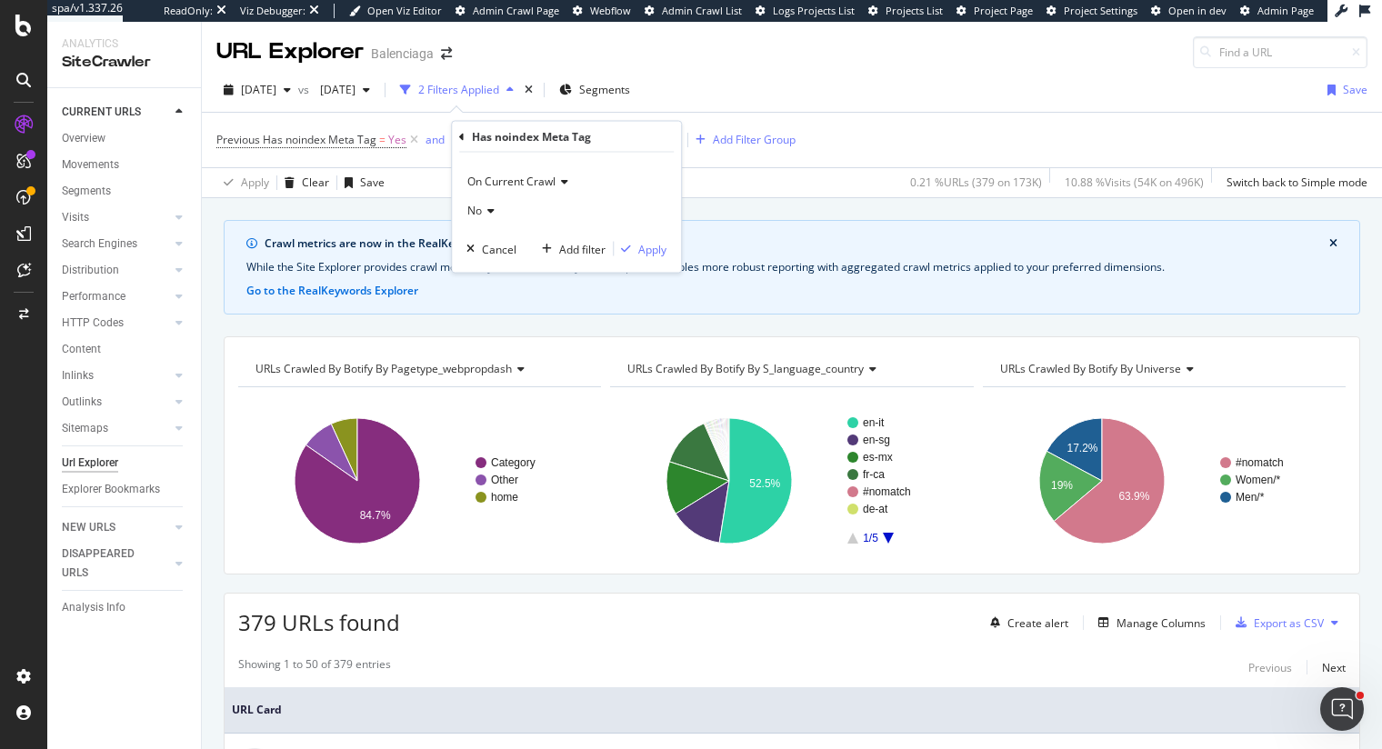
click at [713, 176] on div "Apply Clear Save 0.21 % URLs ( 379 on 173K ) 10.88 % Visits ( 54K on 496K ) Swi…" at bounding box center [792, 182] width 1180 height 30
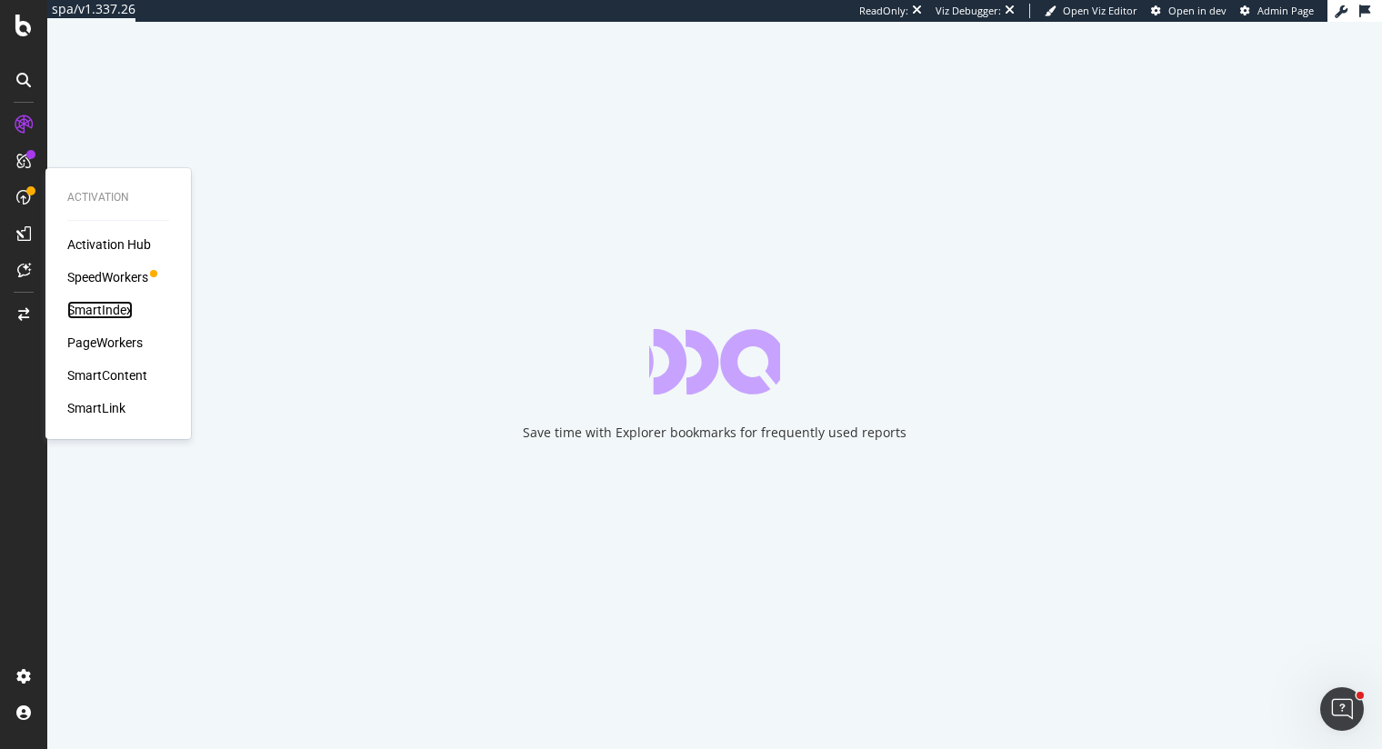
click at [88, 310] on div "SmartIndex" at bounding box center [99, 310] width 65 height 18
